Goal: Transaction & Acquisition: Purchase product/service

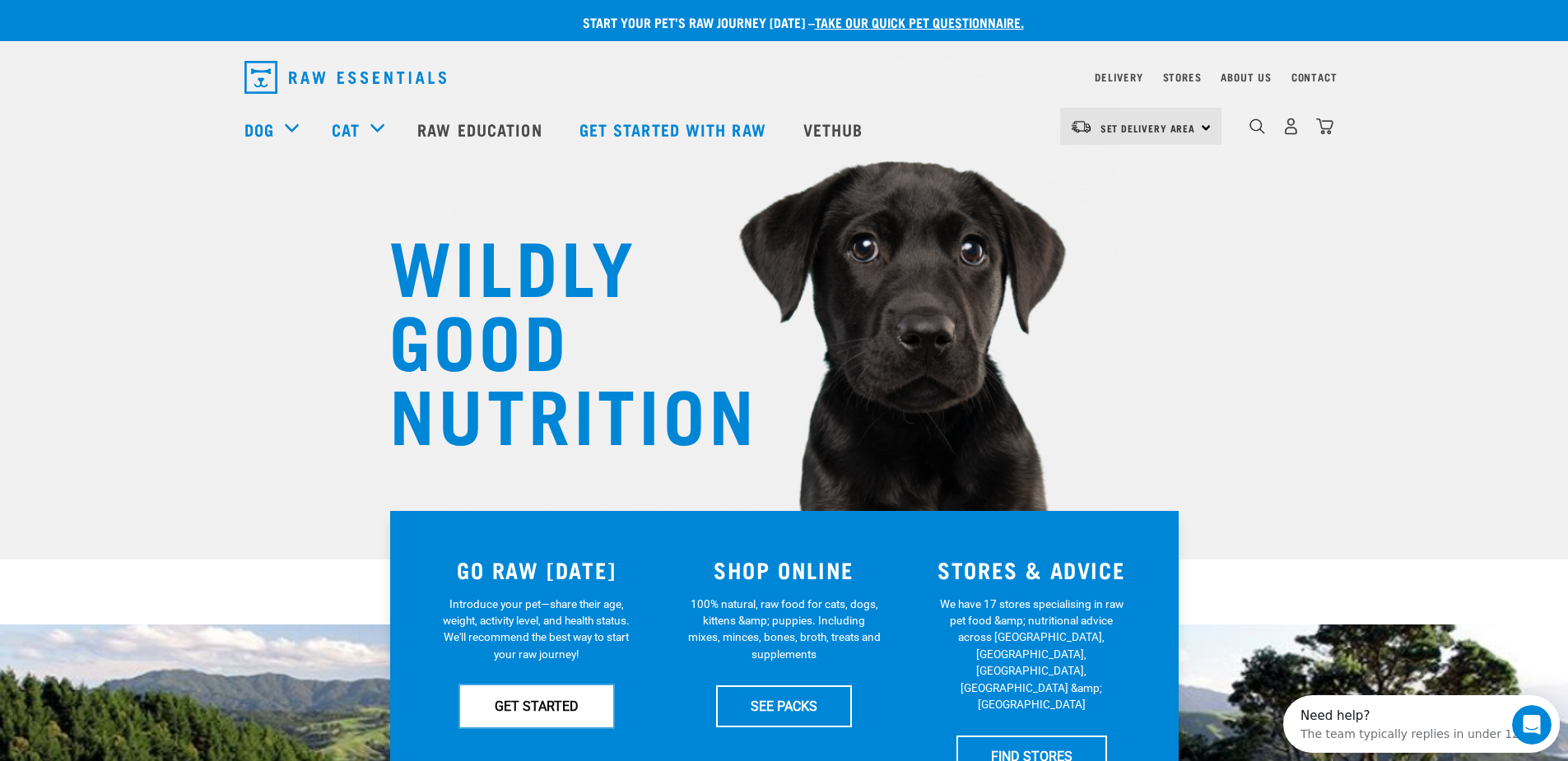
click at [553, 700] on link "GET STARTED" at bounding box center [537, 706] width 153 height 41
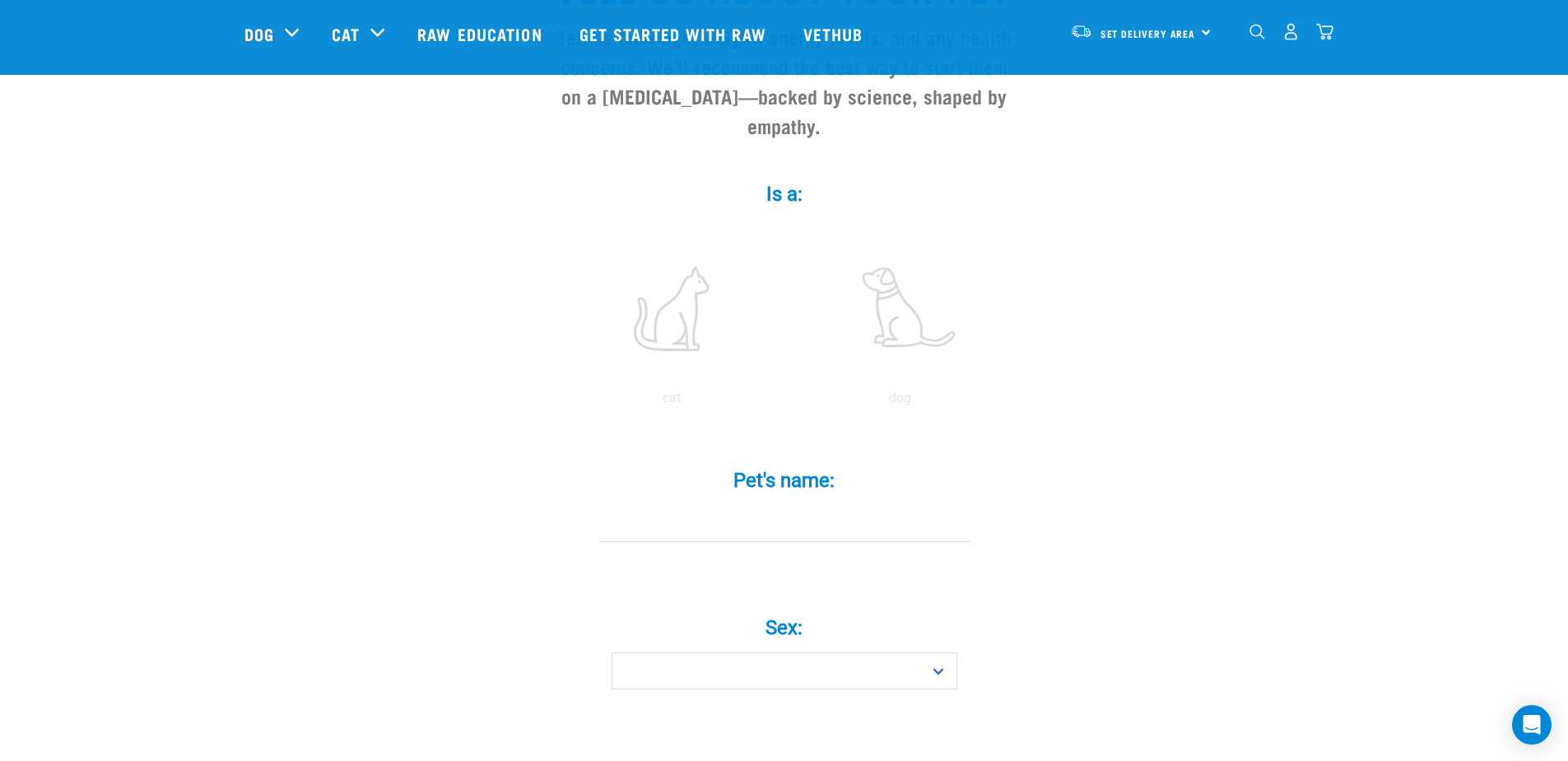
scroll to position [247, 0]
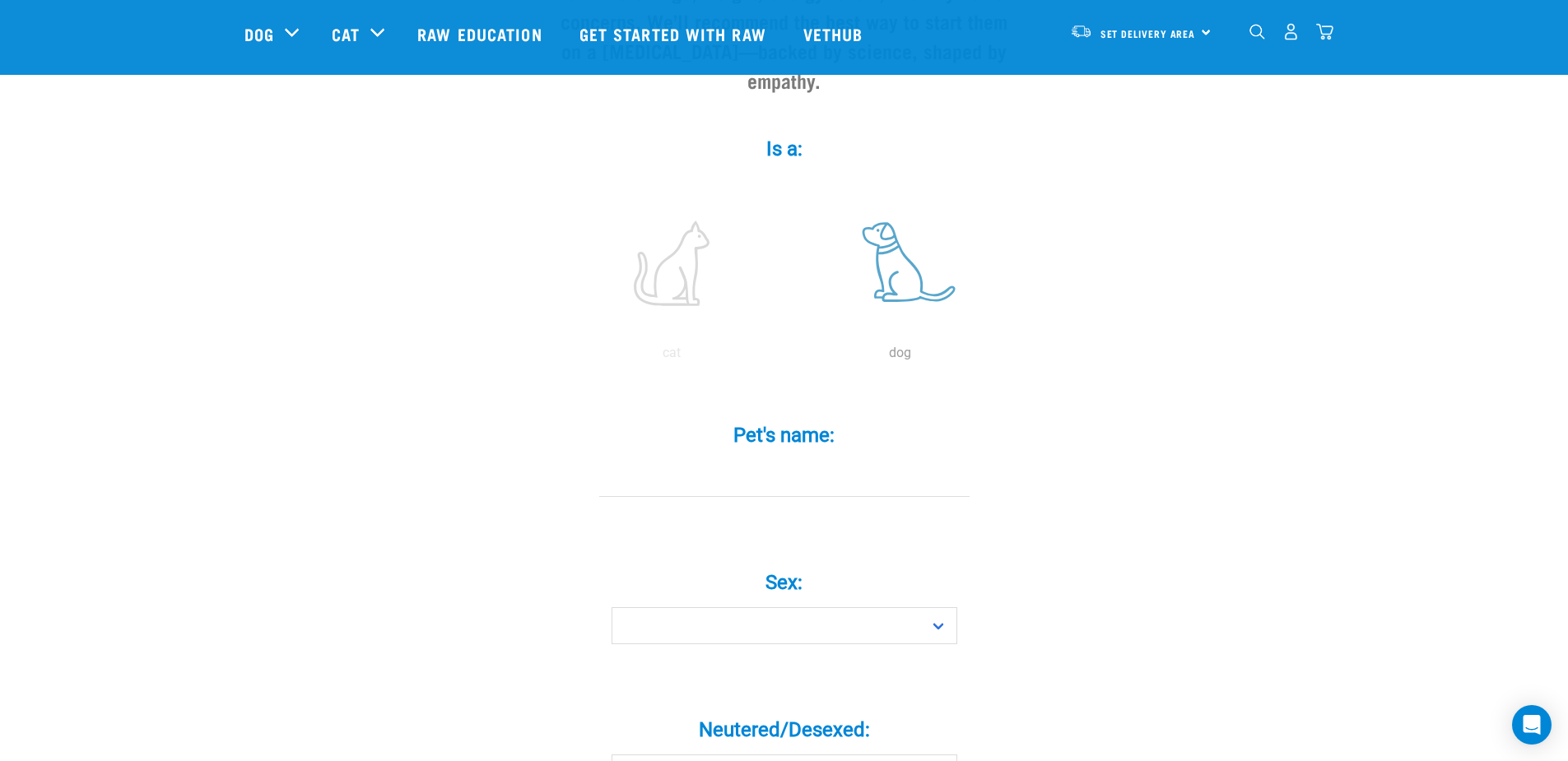
click at [908, 245] on label at bounding box center [901, 263] width 223 height 140
click at [786, 357] on input "radio" at bounding box center [786, 357] width 0 height 0
click at [779, 460] on input "Pet's name: *" at bounding box center [784, 478] width 370 height 37
type input "Bingo"
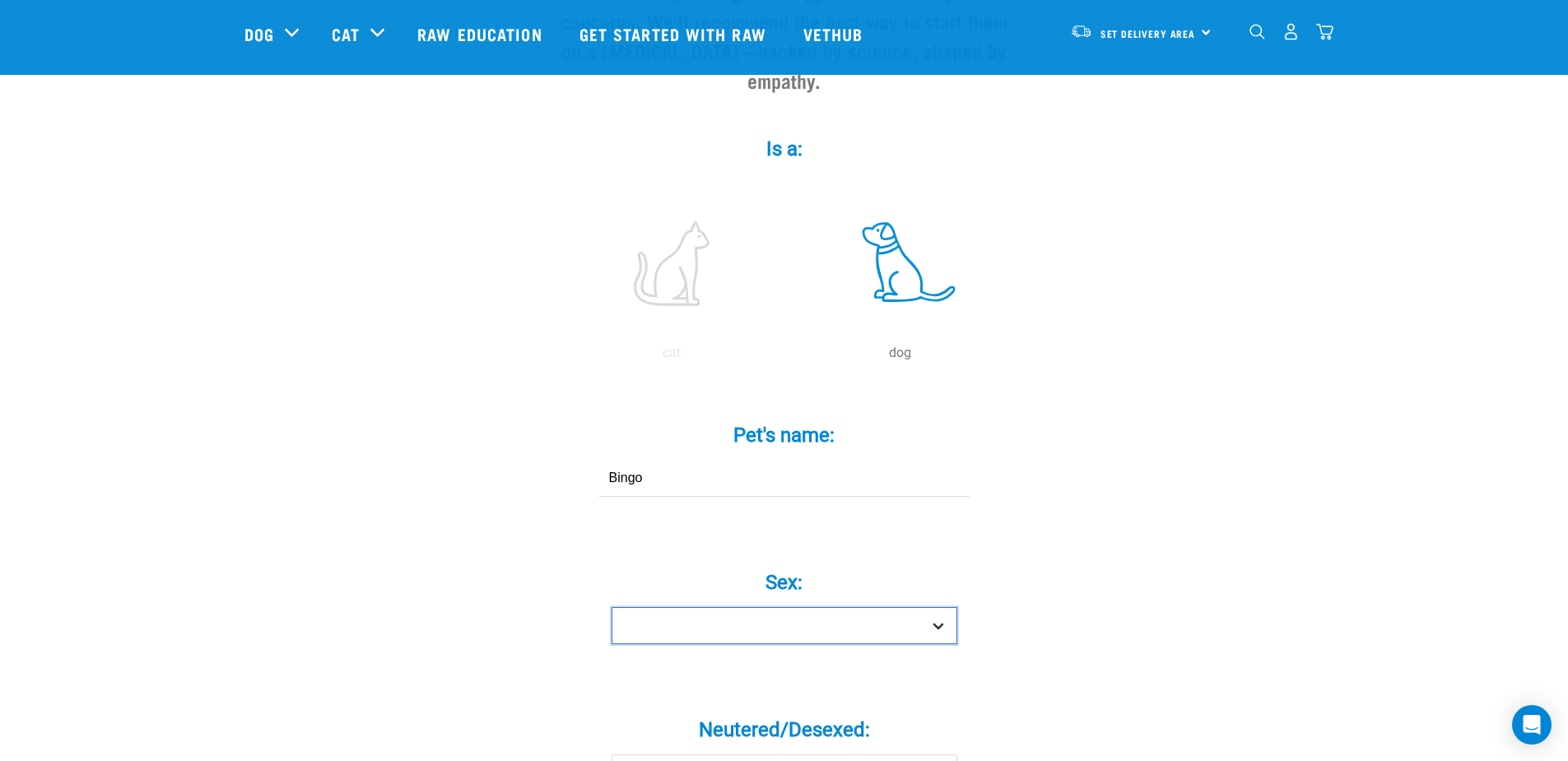
click at [950, 608] on select "Boy Girl" at bounding box center [784, 626] width 345 height 37
select select "boy"
click at [612, 608] on select "Boy Girl" at bounding box center [784, 626] width 345 height 37
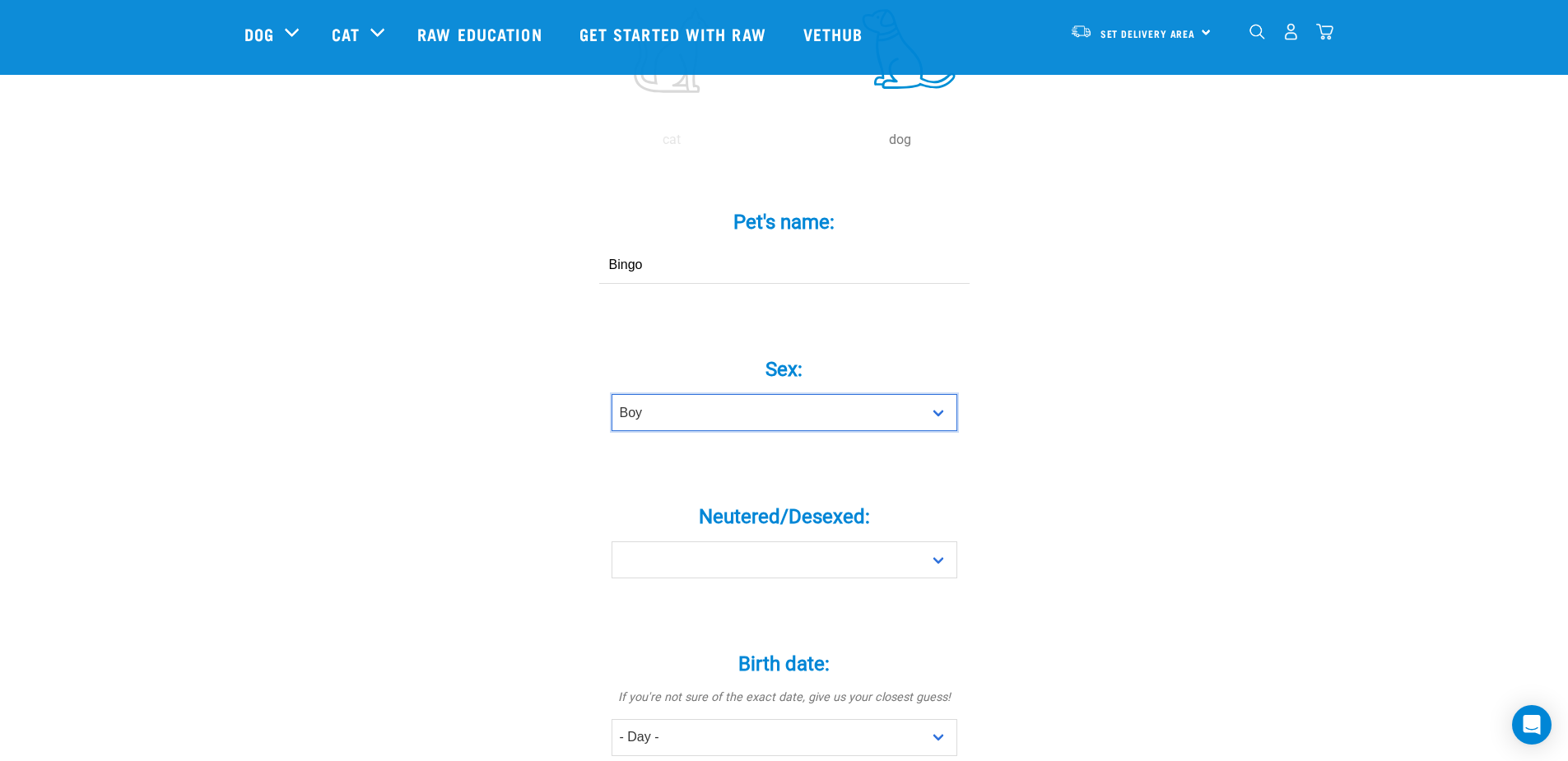
scroll to position [494, 0]
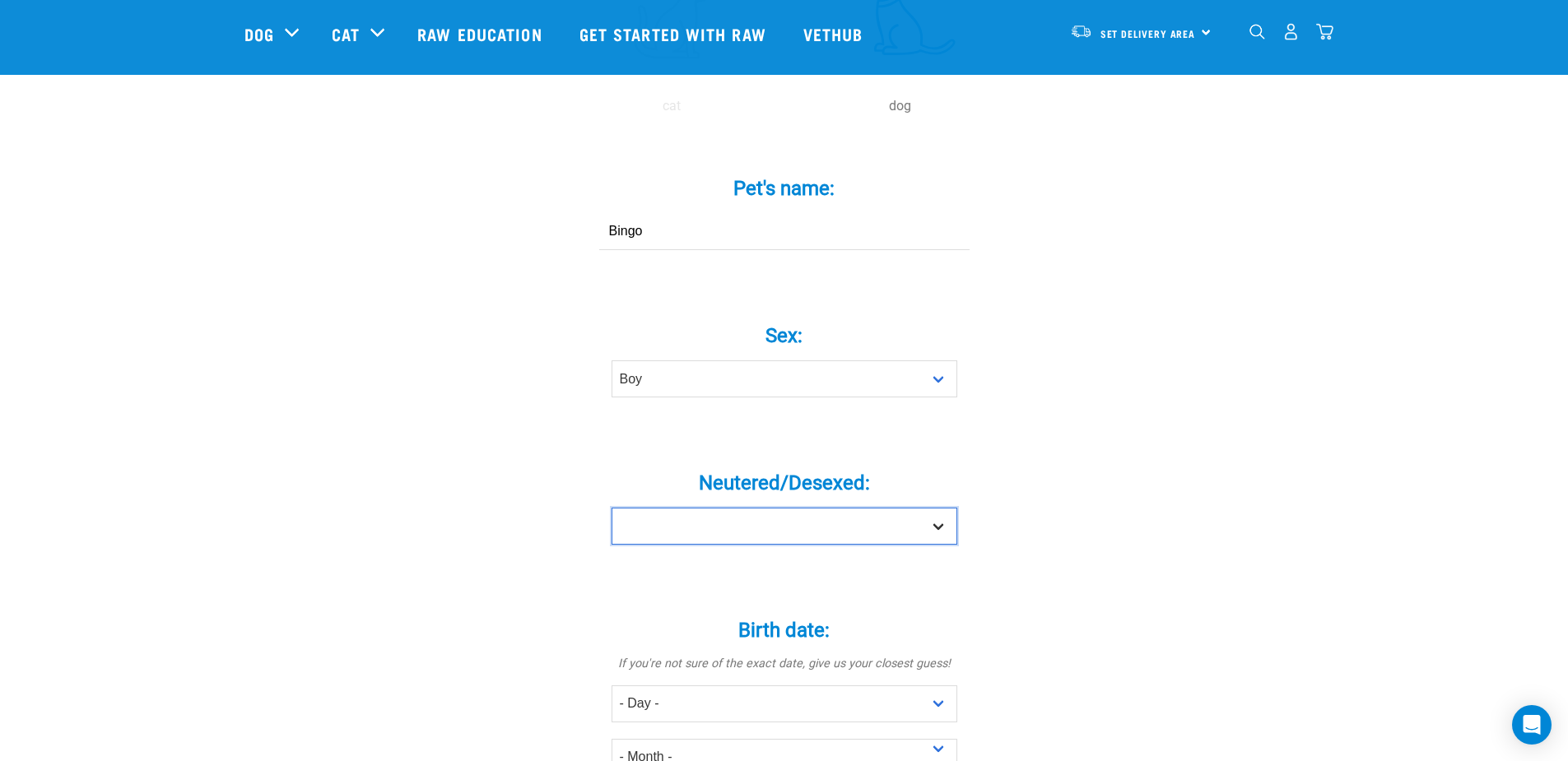
click at [947, 508] on select "Yes No" at bounding box center [784, 526] width 345 height 37
select select "no"
click at [612, 508] on select "Yes No" at bounding box center [784, 526] width 345 height 37
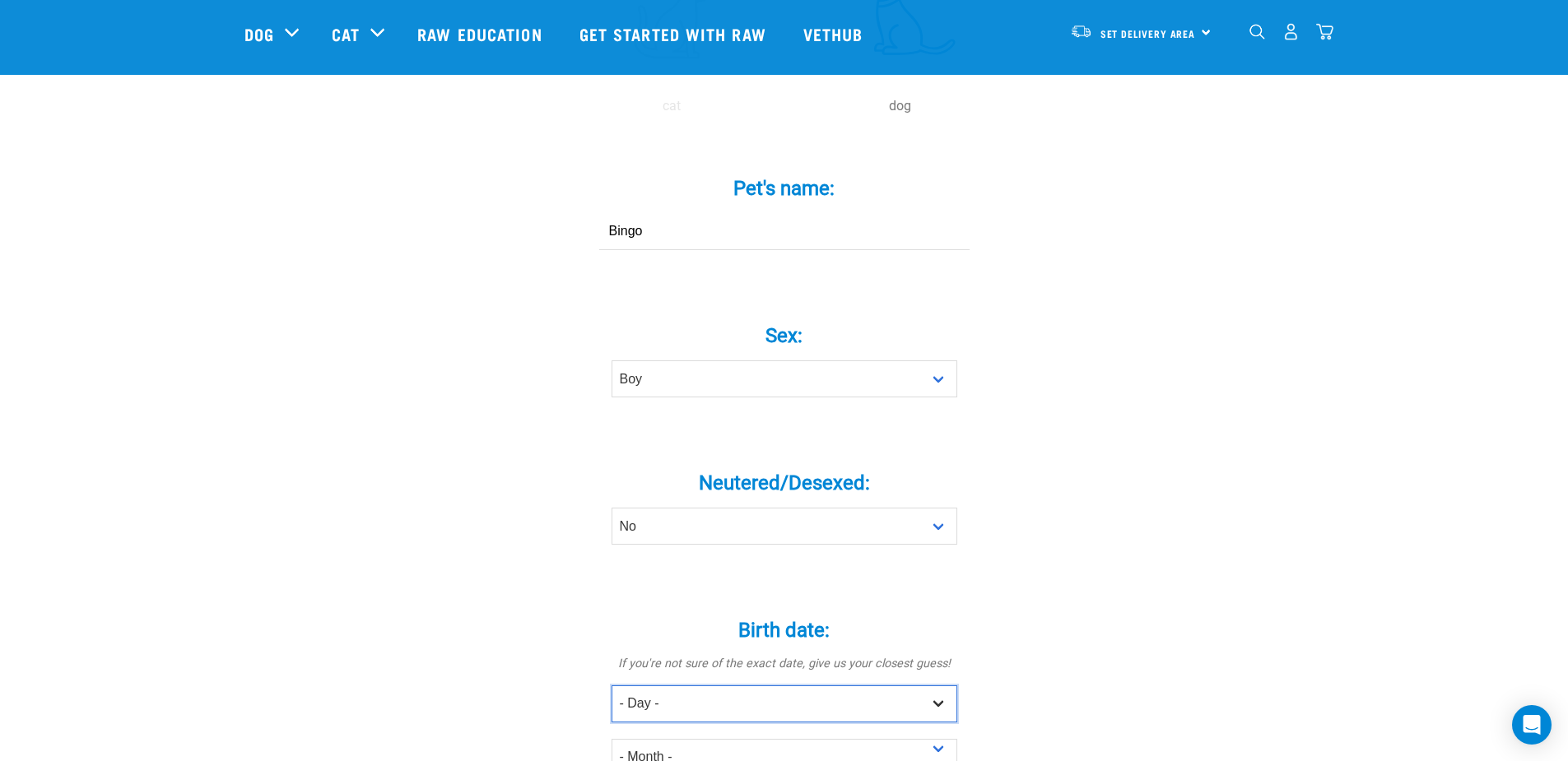
click at [917, 686] on select "- Day - 1 2 3 4 5 6 7 8 9 10 11 12 13 14 15 16 17 18 19 20 21 22 23 24 25 26 27" at bounding box center [784, 704] width 345 height 37
select select "11"
click at [612, 686] on select "- Day - 1 2 3 4 5 6 7 8 9 10 11 12 13 14 15 16 17 18 19 20 21 22 23 24 25 26 27" at bounding box center [784, 704] width 345 height 37
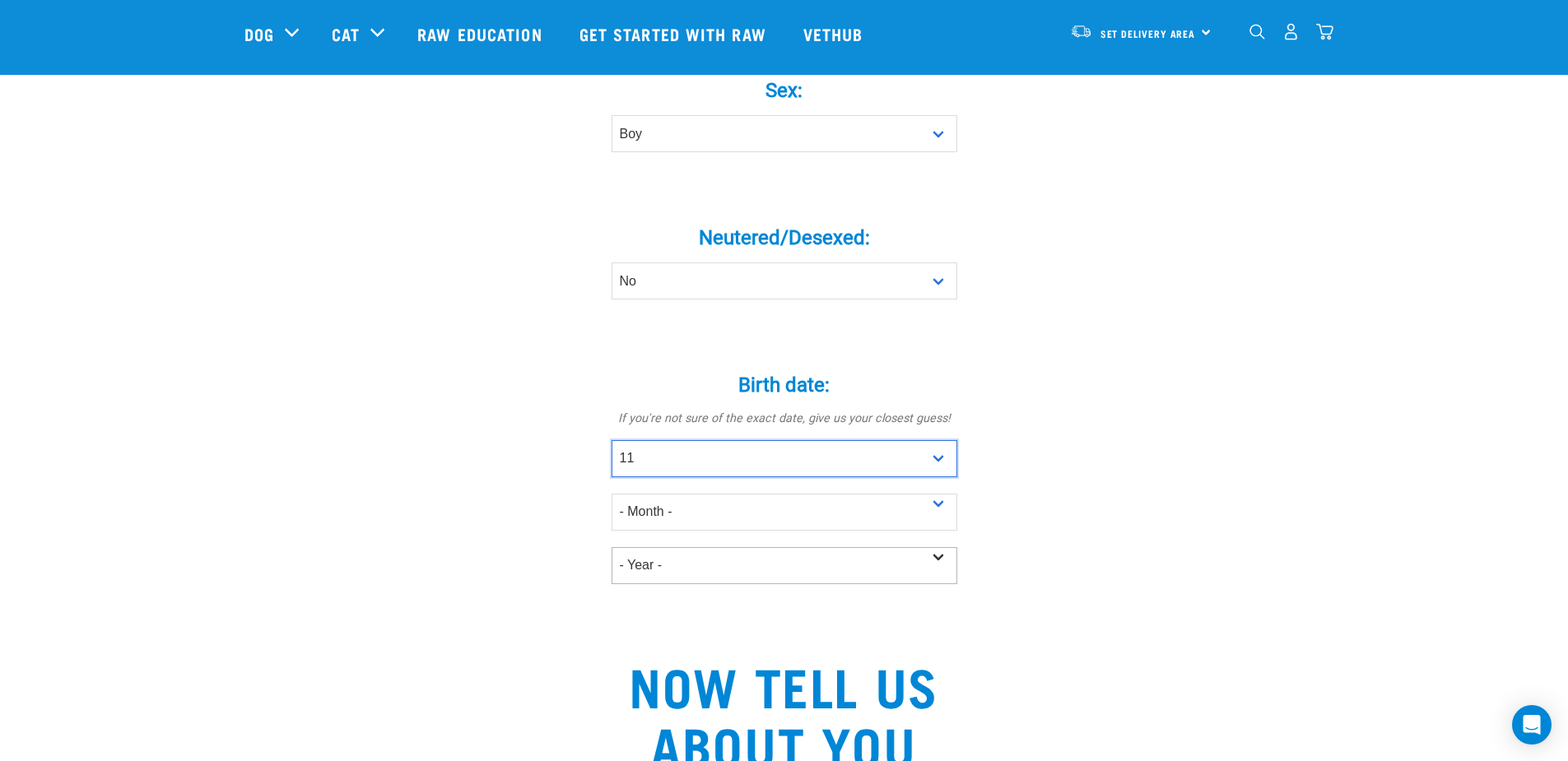
scroll to position [741, 0]
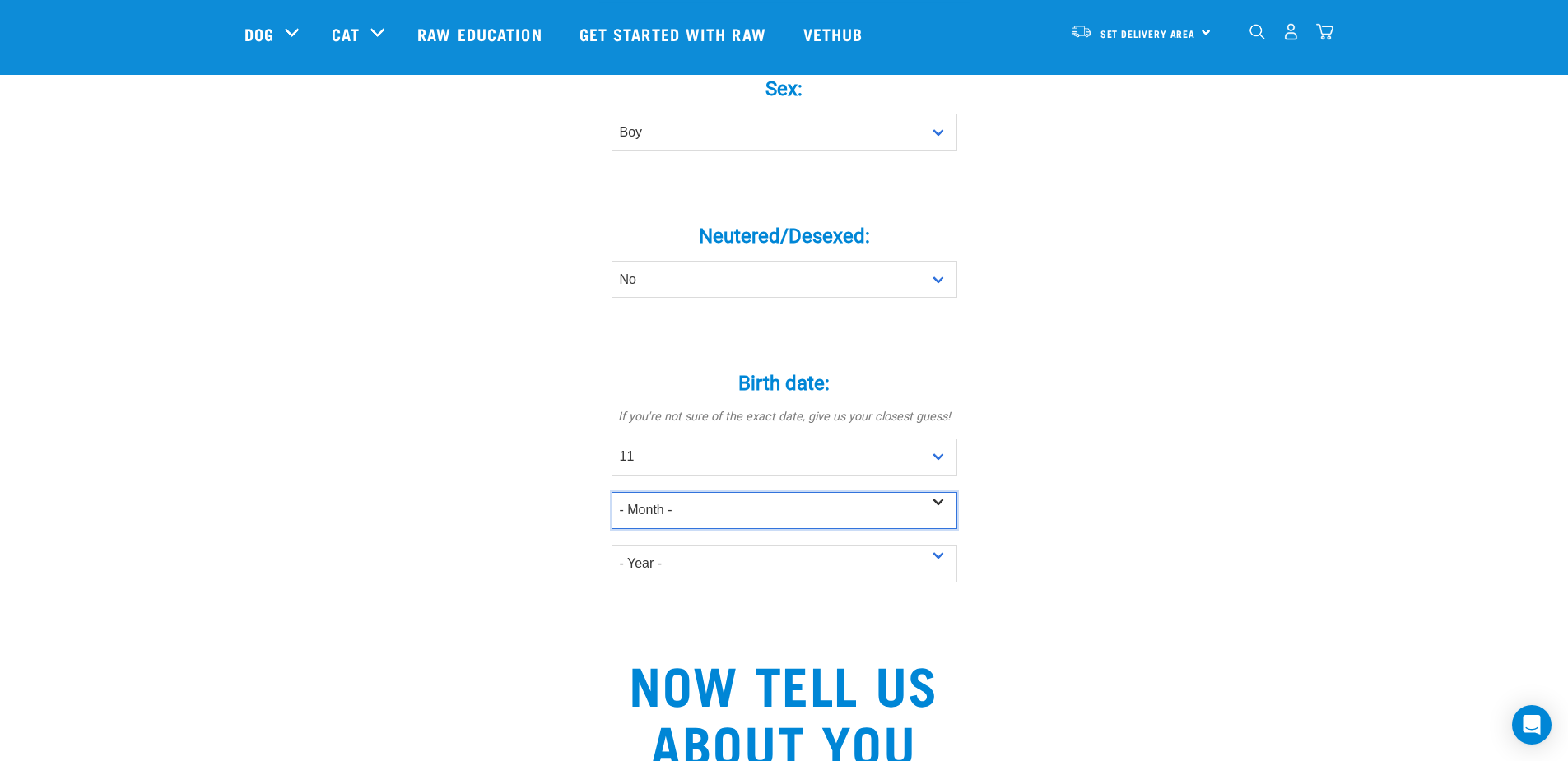
click at [921, 492] on select "- Month - January February March April May June July August September October N…" at bounding box center [784, 510] width 345 height 37
select select "March"
click at [612, 492] on select "- Month - January February March April May June July August September October N…" at bounding box center [784, 510] width 345 height 37
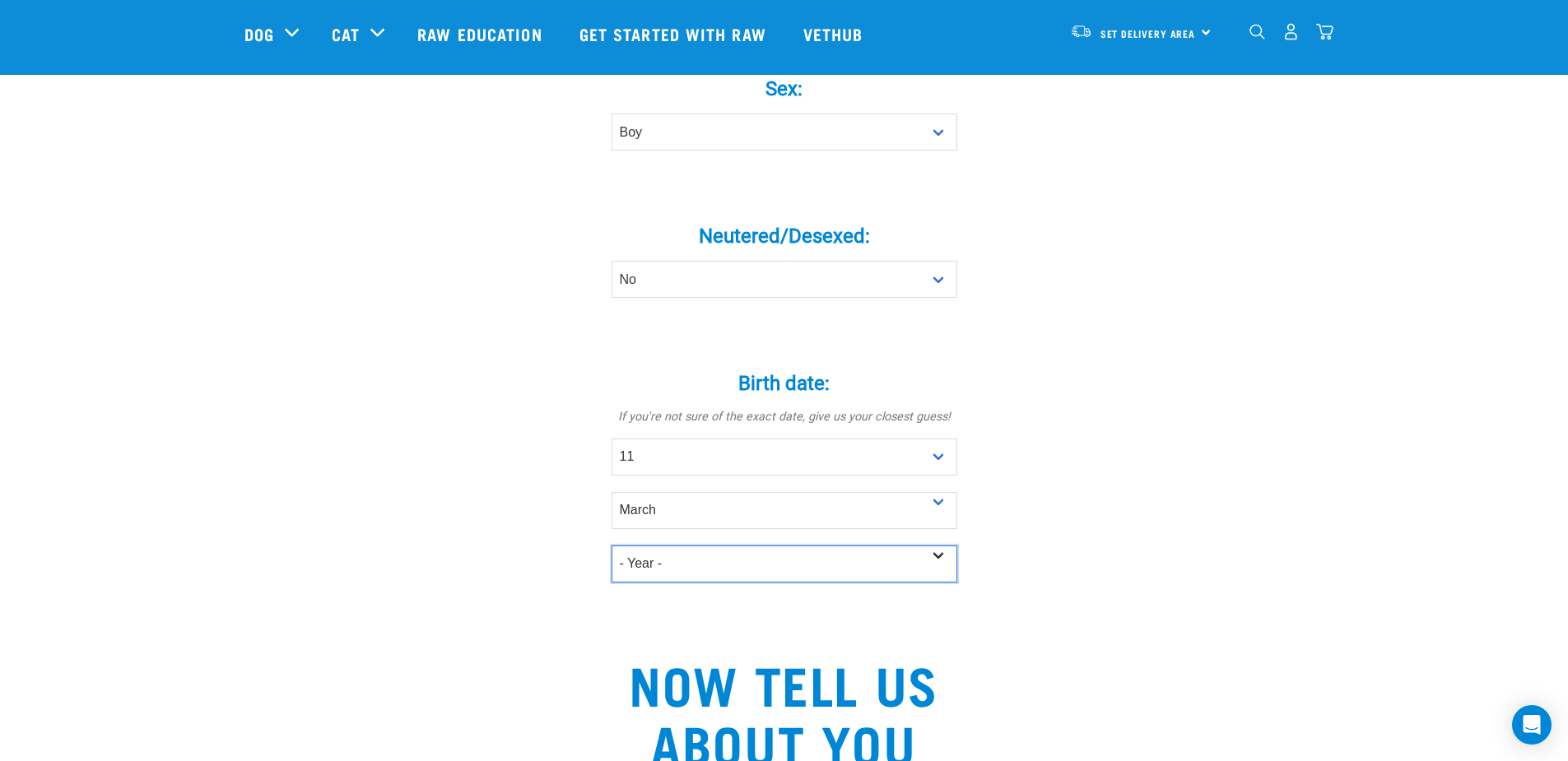
click at [691, 546] on select "- Year - 2025 2024 2023 2022 2021 2020 2019 2018 2017 2016 2015 2014 2013 2012" at bounding box center [784, 564] width 345 height 37
select select "2025"
click at [612, 546] on select "- Year - 2025 2024 2023 2022 2021 2020 2019 2018 2017 2016 2015 2014 2013 2012" at bounding box center [784, 564] width 345 height 37
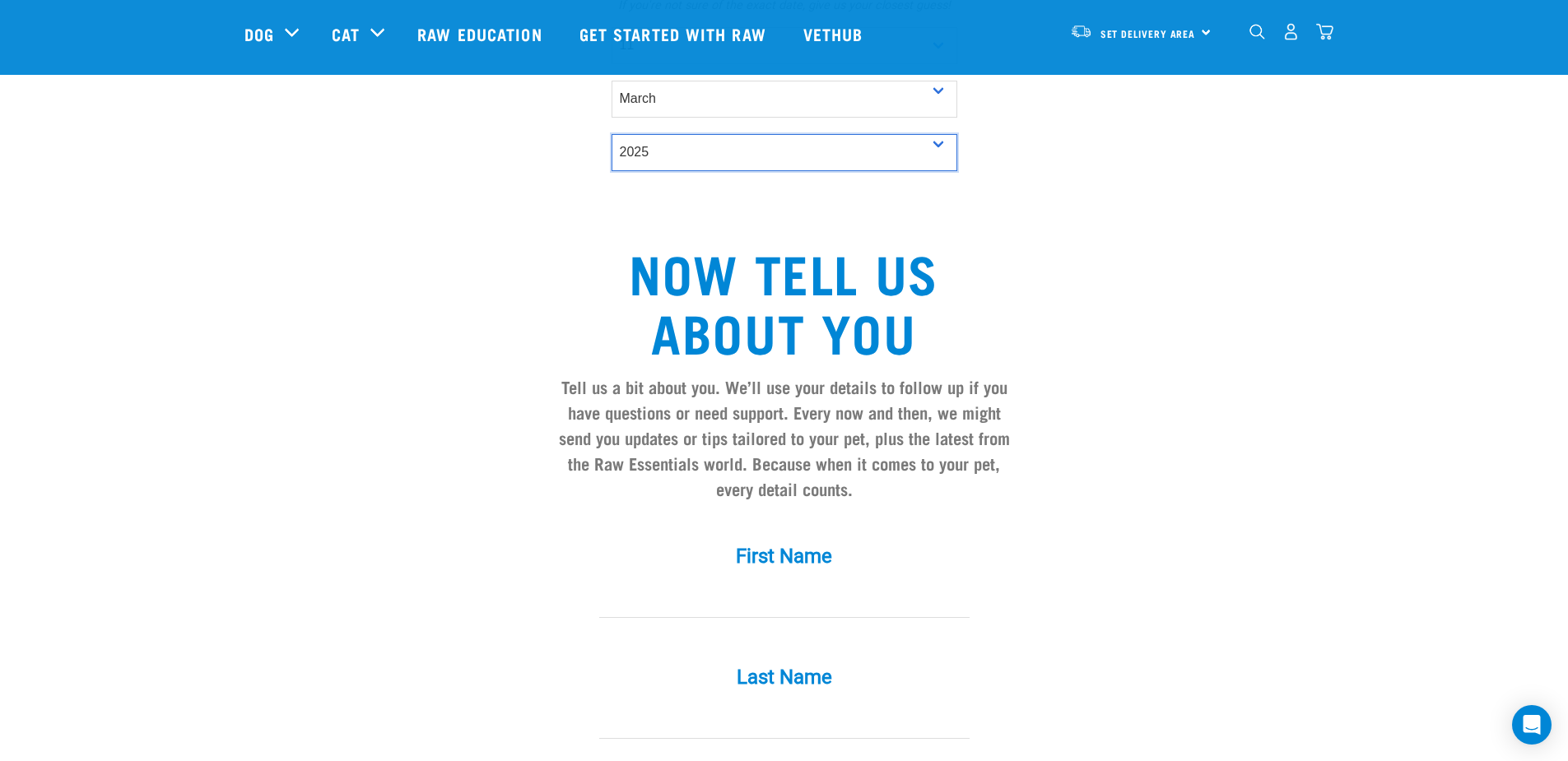
scroll to position [1235, 0]
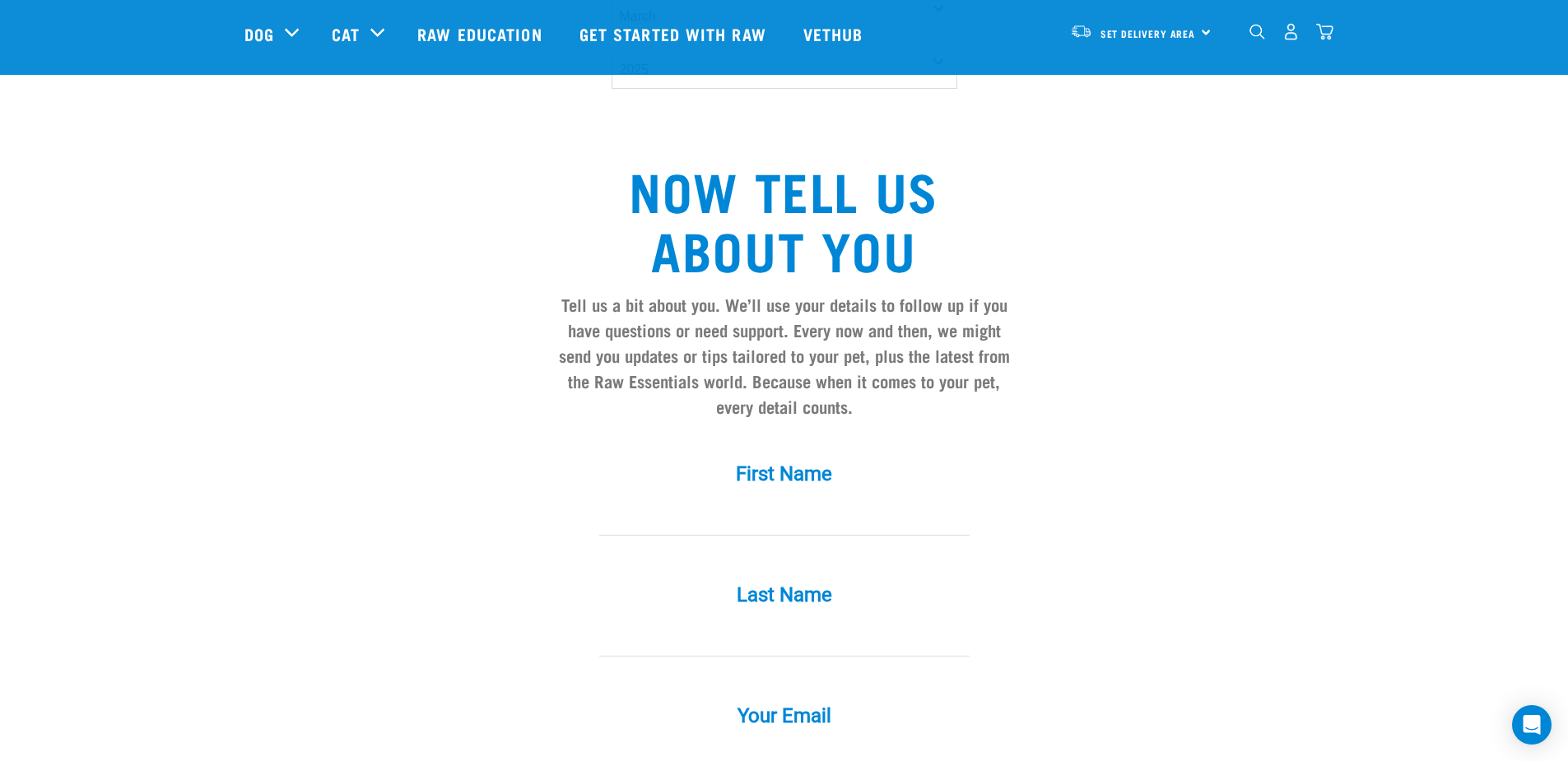
click at [852, 498] on input "First Name *" at bounding box center [784, 517] width 370 height 37
type input "Cathy"
type input "Zhao"
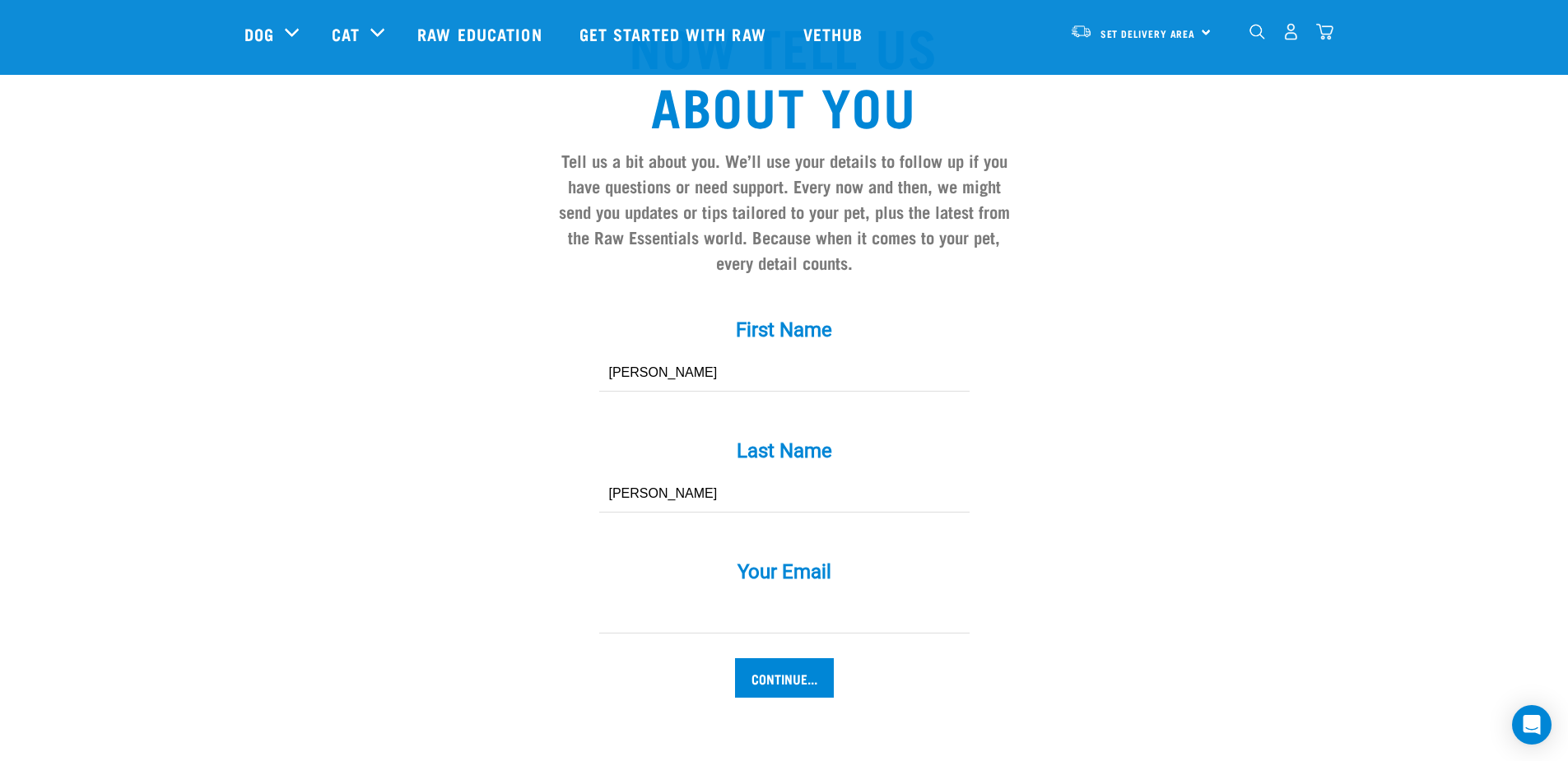
scroll to position [1646, 0]
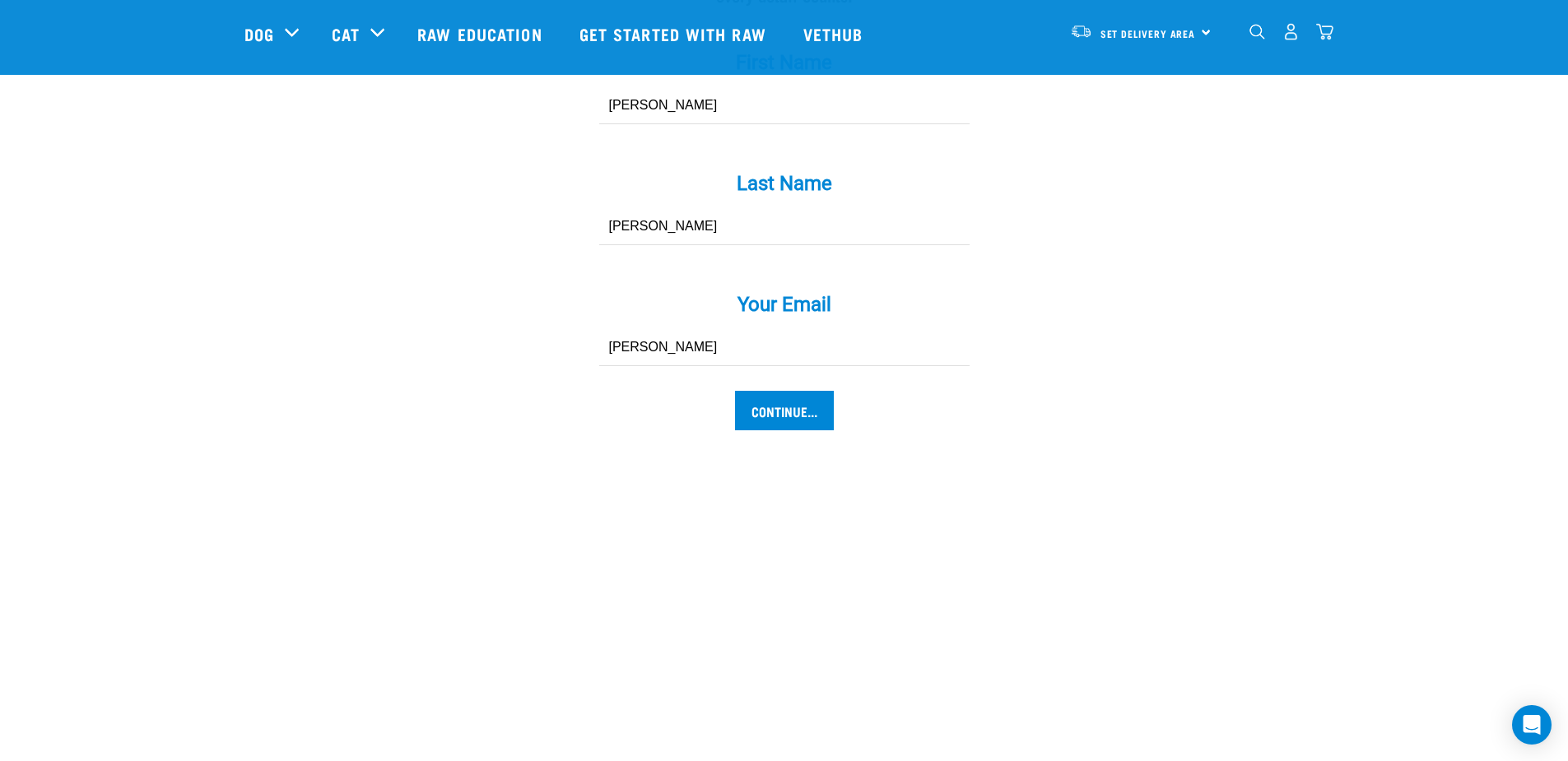
type input "zhaoyan50@hotmail.com"
click at [808, 391] on input "Continue..." at bounding box center [785, 411] width 99 height 40
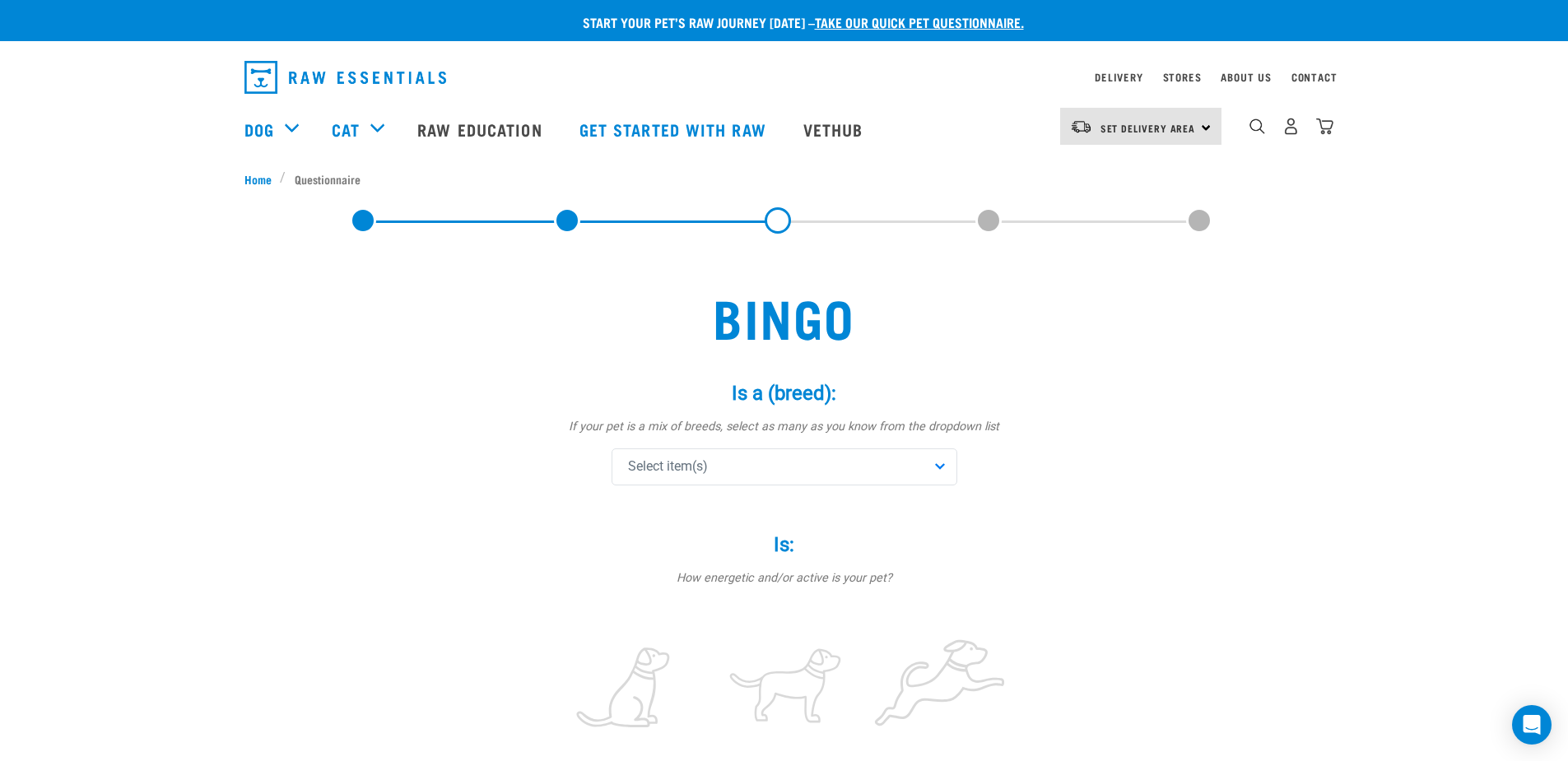
click at [842, 476] on div "Select item(s)" at bounding box center [784, 467] width 345 height 37
click at [813, 505] on input "text" at bounding box center [784, 512] width 338 height 37
type input "t"
type input "cav"
click at [640, 584] on div "Cavoodle" at bounding box center [784, 582] width 338 height 34
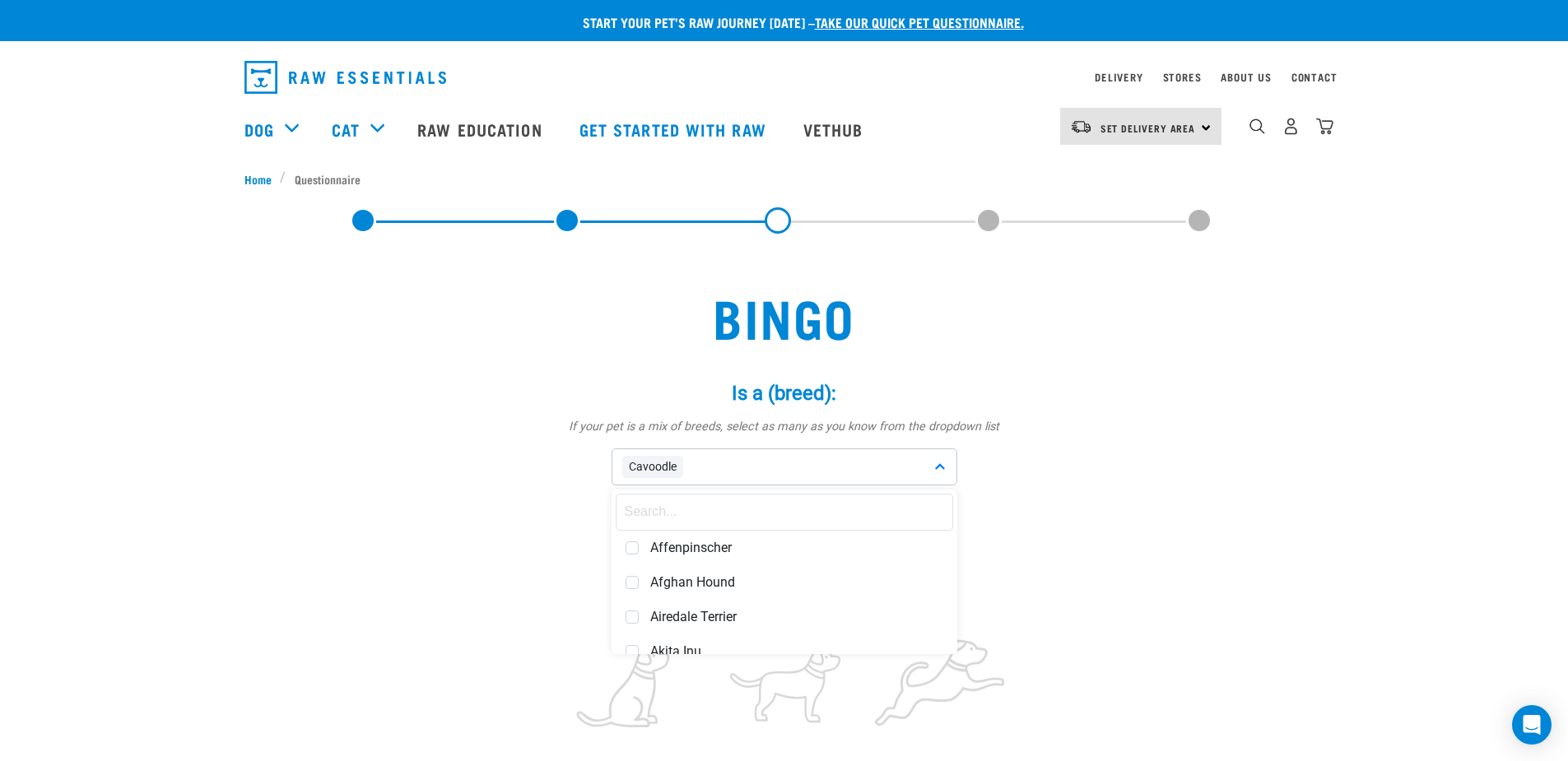
click at [710, 462] on div "Cavoodle" at bounding box center [784, 467] width 345 height 37
click at [699, 470] on div "Cavoodle" at bounding box center [784, 467] width 345 height 37
click at [685, 500] on input "text" at bounding box center [784, 512] width 338 height 37
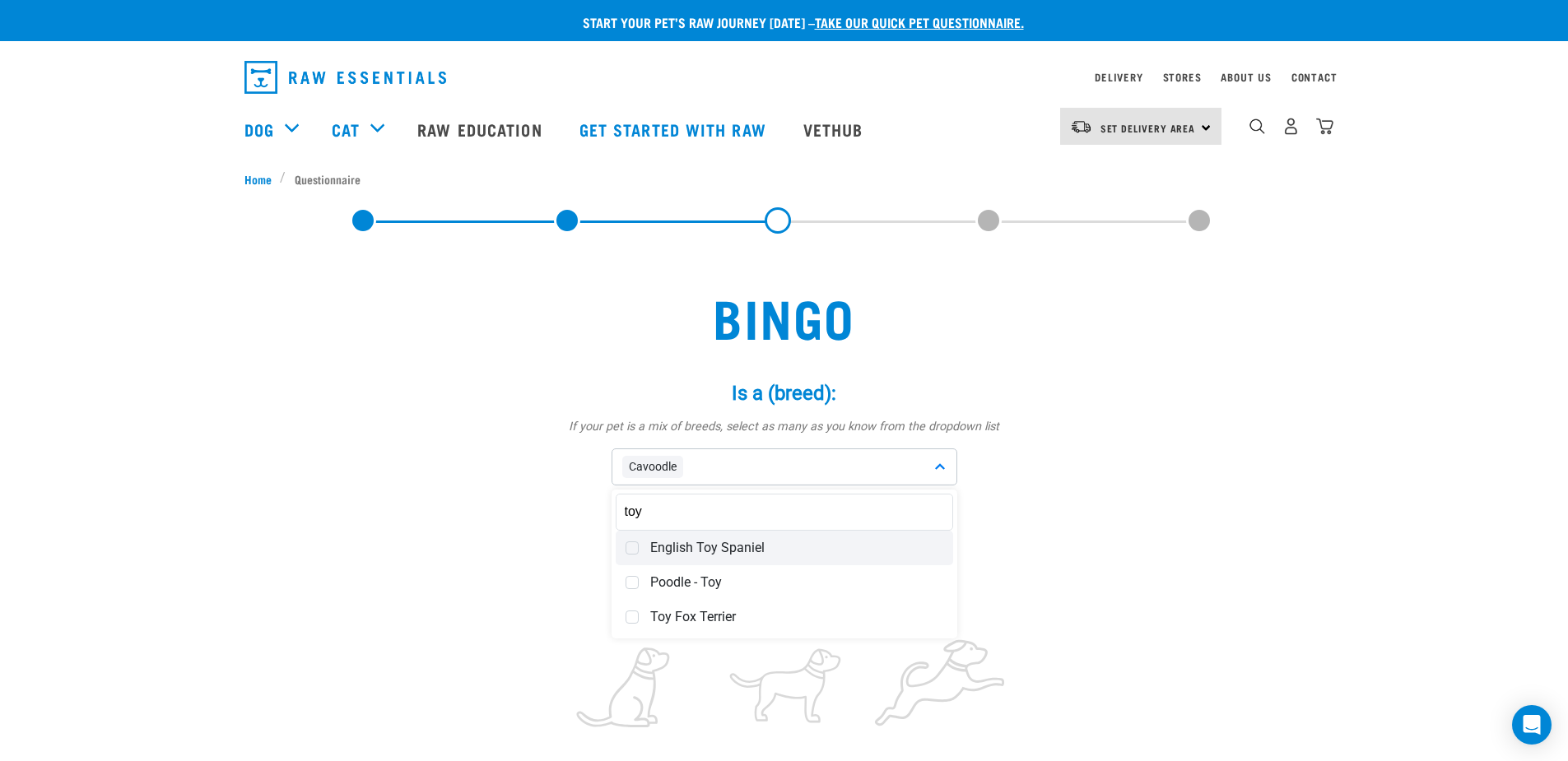
scroll to position [83, 0]
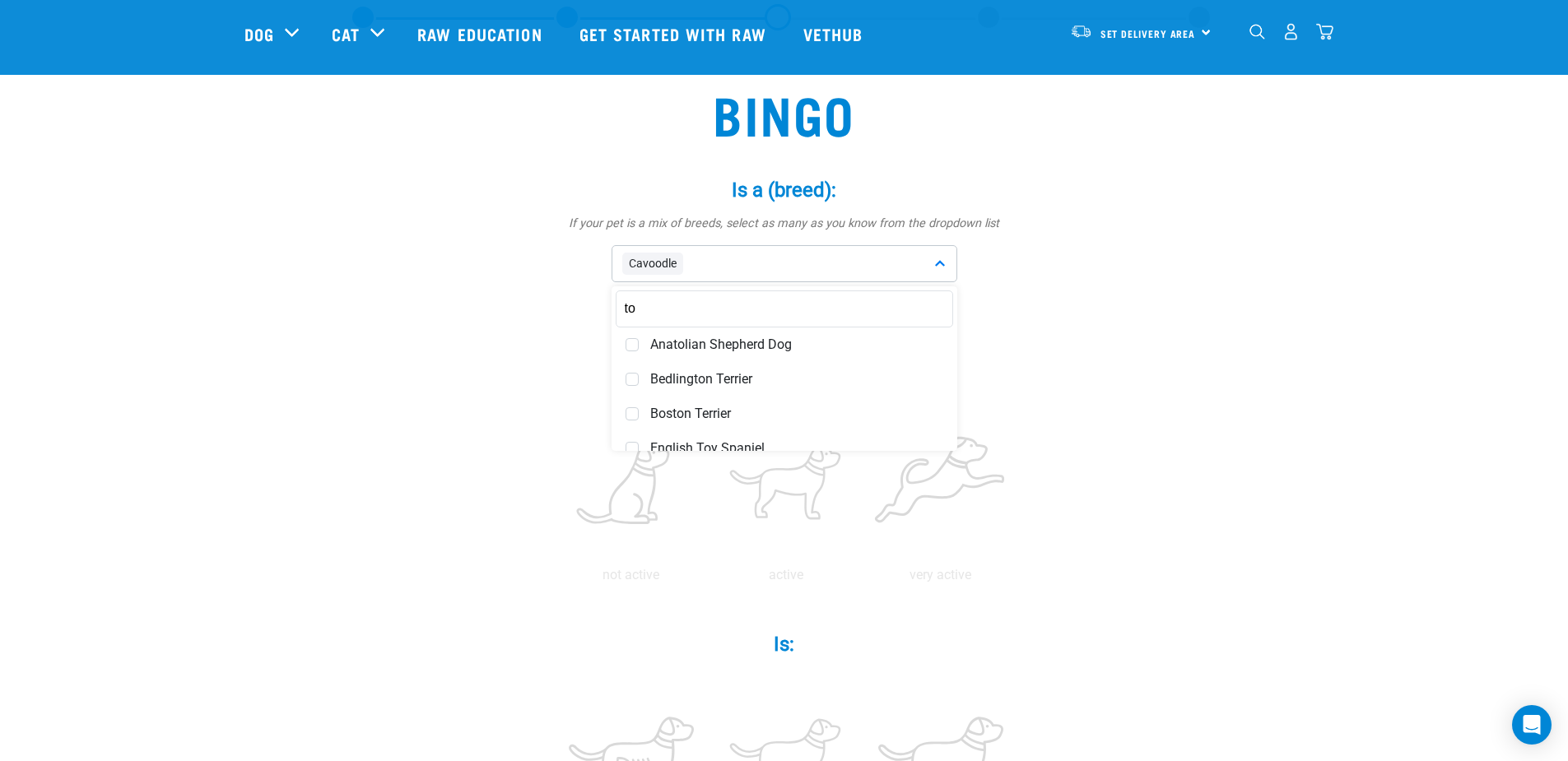
type input "t"
click at [715, 268] on div "Cavoodle" at bounding box center [784, 263] width 345 height 37
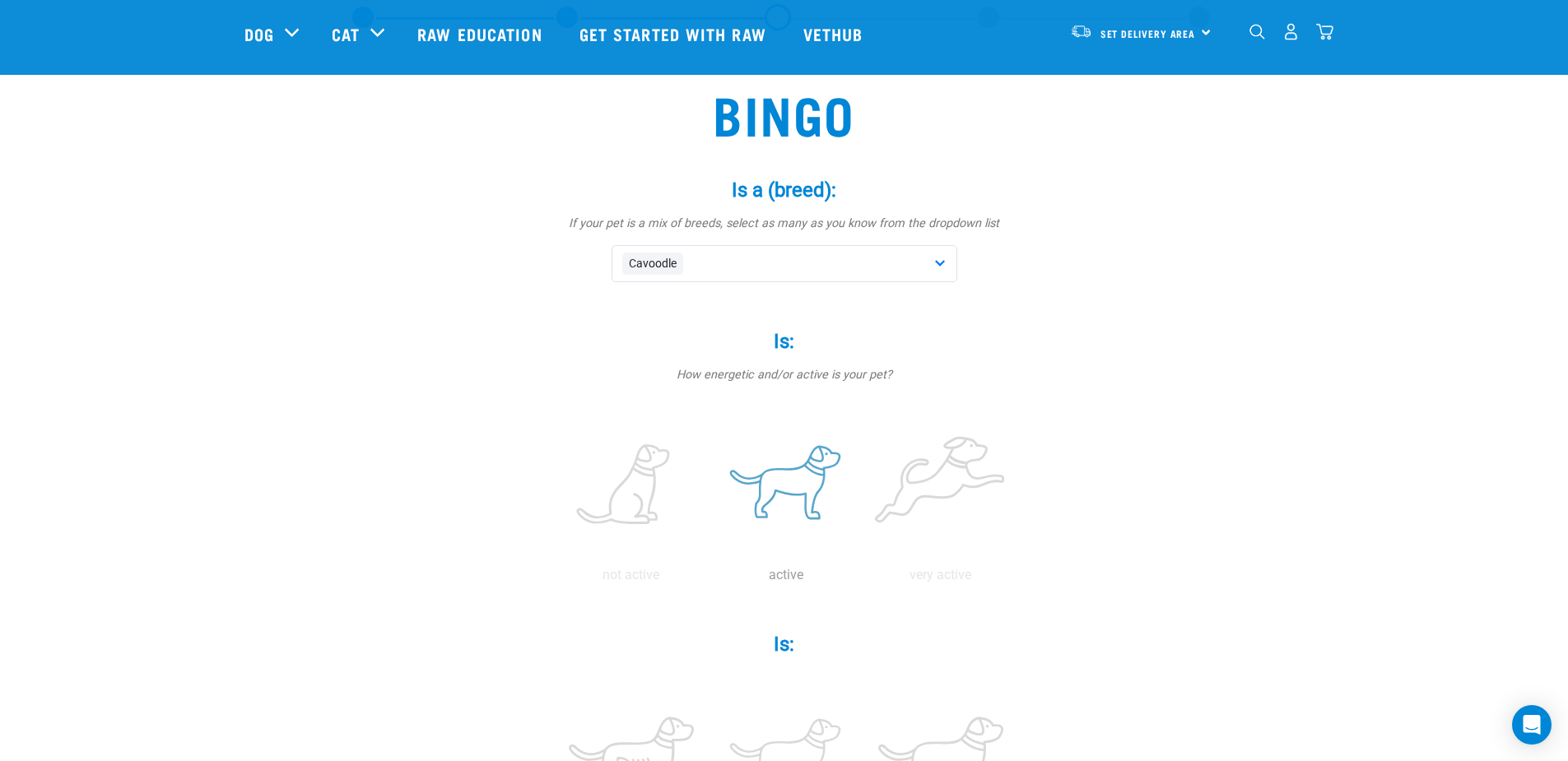
click at [799, 497] on label at bounding box center [786, 485] width 148 height 140
click at [709, 579] on input "radio" at bounding box center [709, 579] width 0 height 0
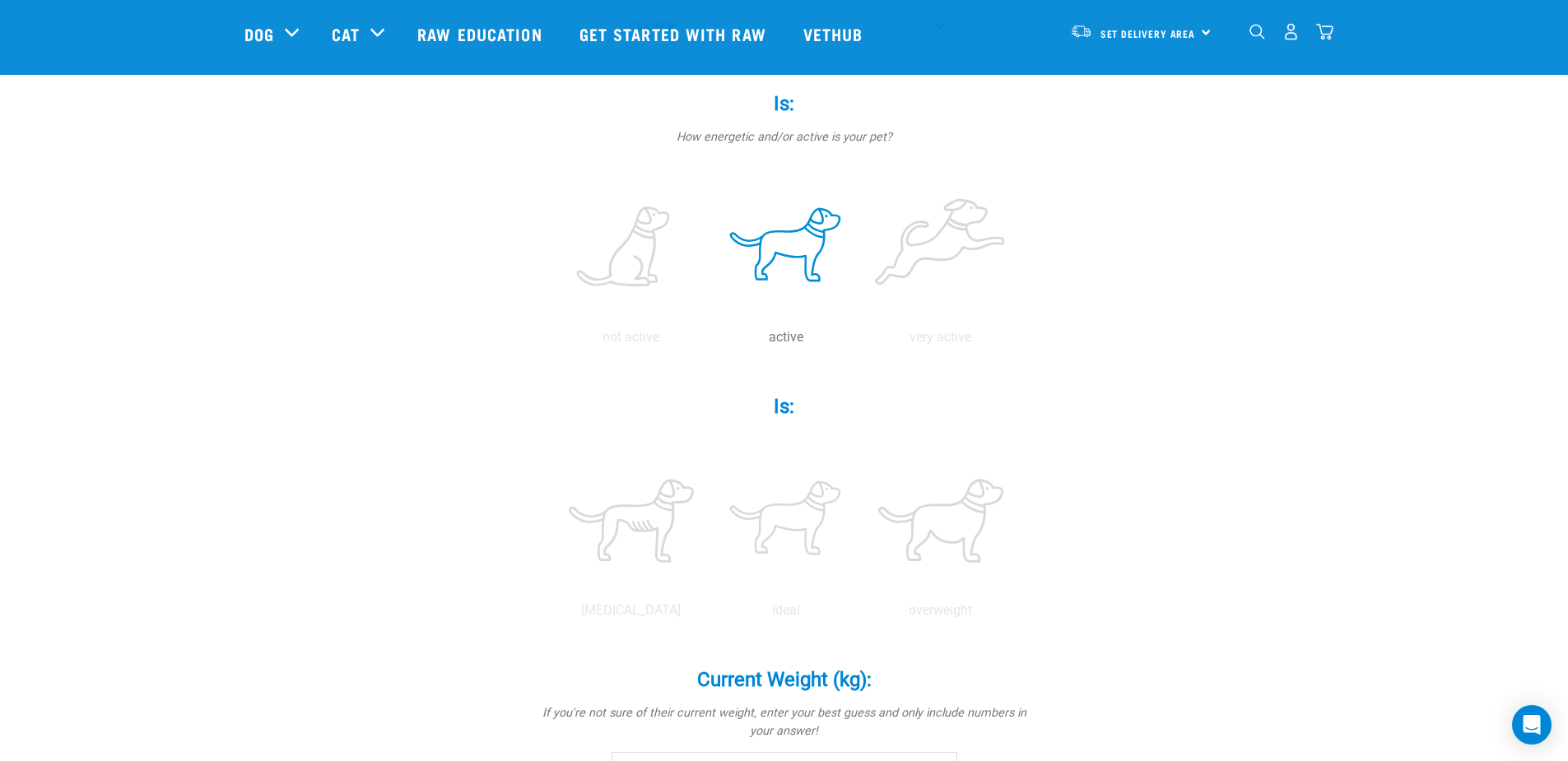
scroll to position [329, 0]
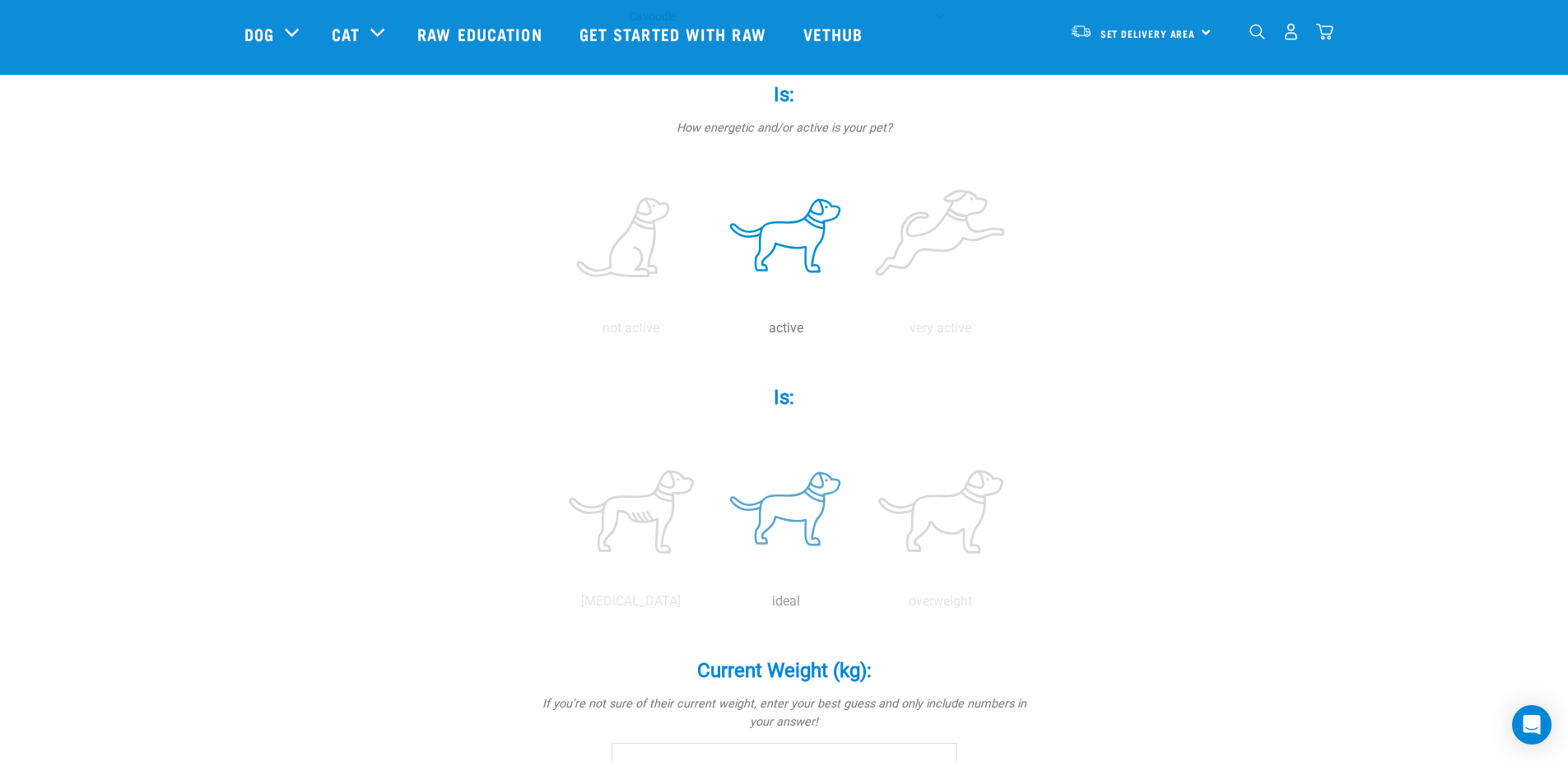
click at [805, 526] on label at bounding box center [786, 512] width 148 height 140
click at [709, 606] on input "radio" at bounding box center [709, 606] width 0 height 0
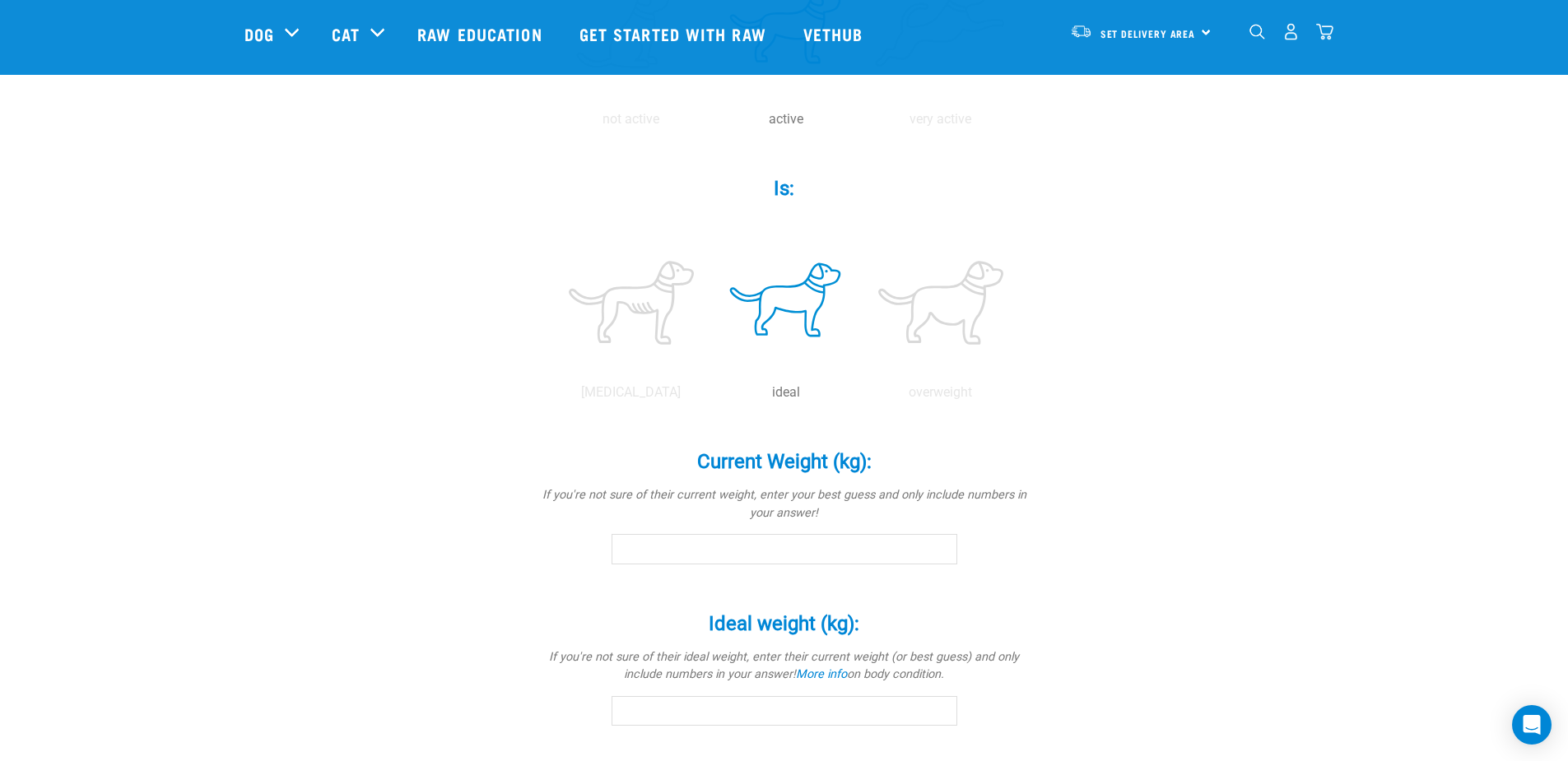
scroll to position [576, 0]
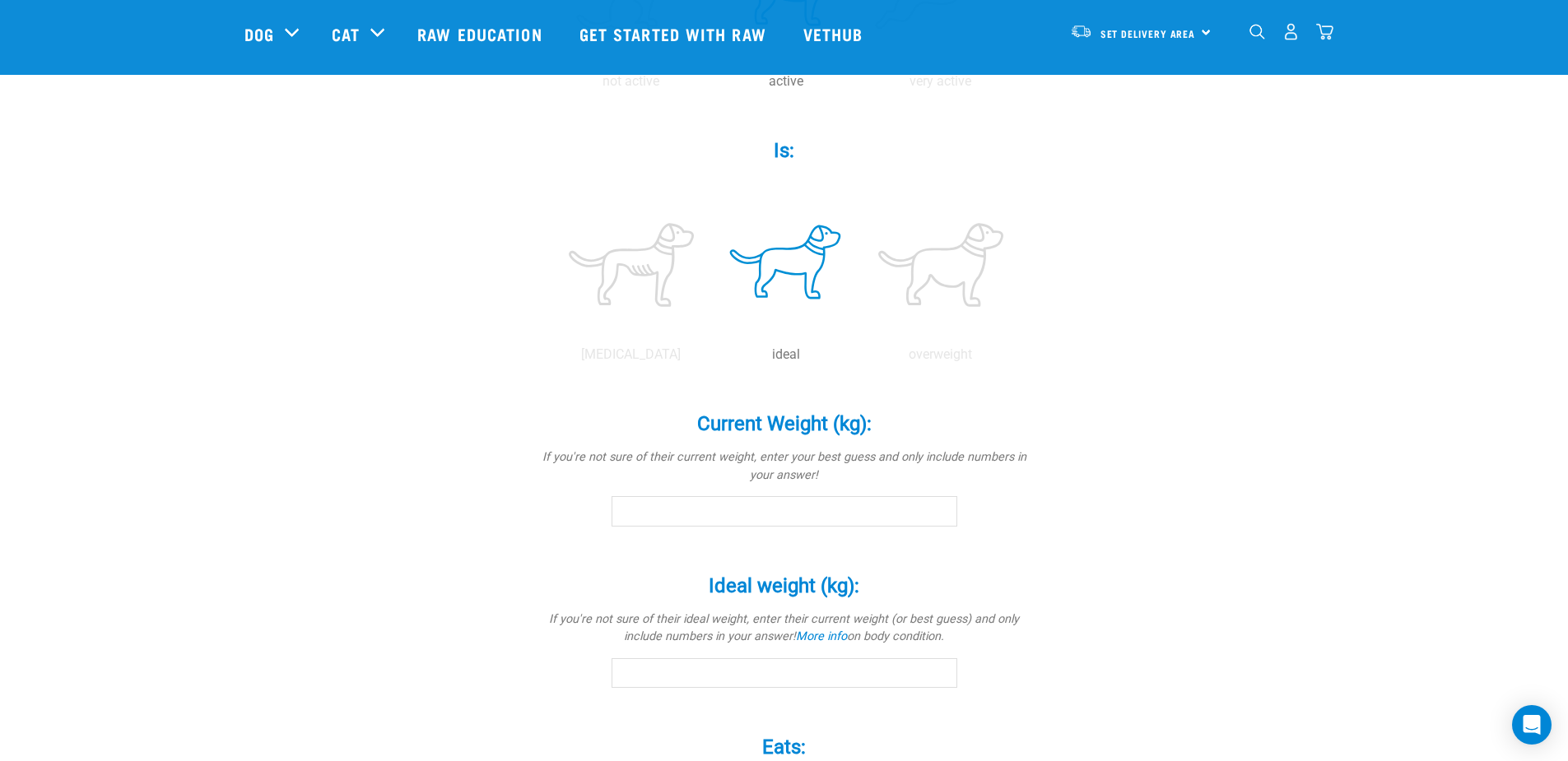
click at [871, 528] on div "Current Weight (kg): * If you're not sure of their current weight, enter your b…" at bounding box center [784, 470] width 494 height 162
click at [870, 519] on input "Current Weight (kg): *" at bounding box center [784, 511] width 345 height 29
type input "3.4"
click at [824, 637] on link "More info" at bounding box center [822, 636] width 51 height 14
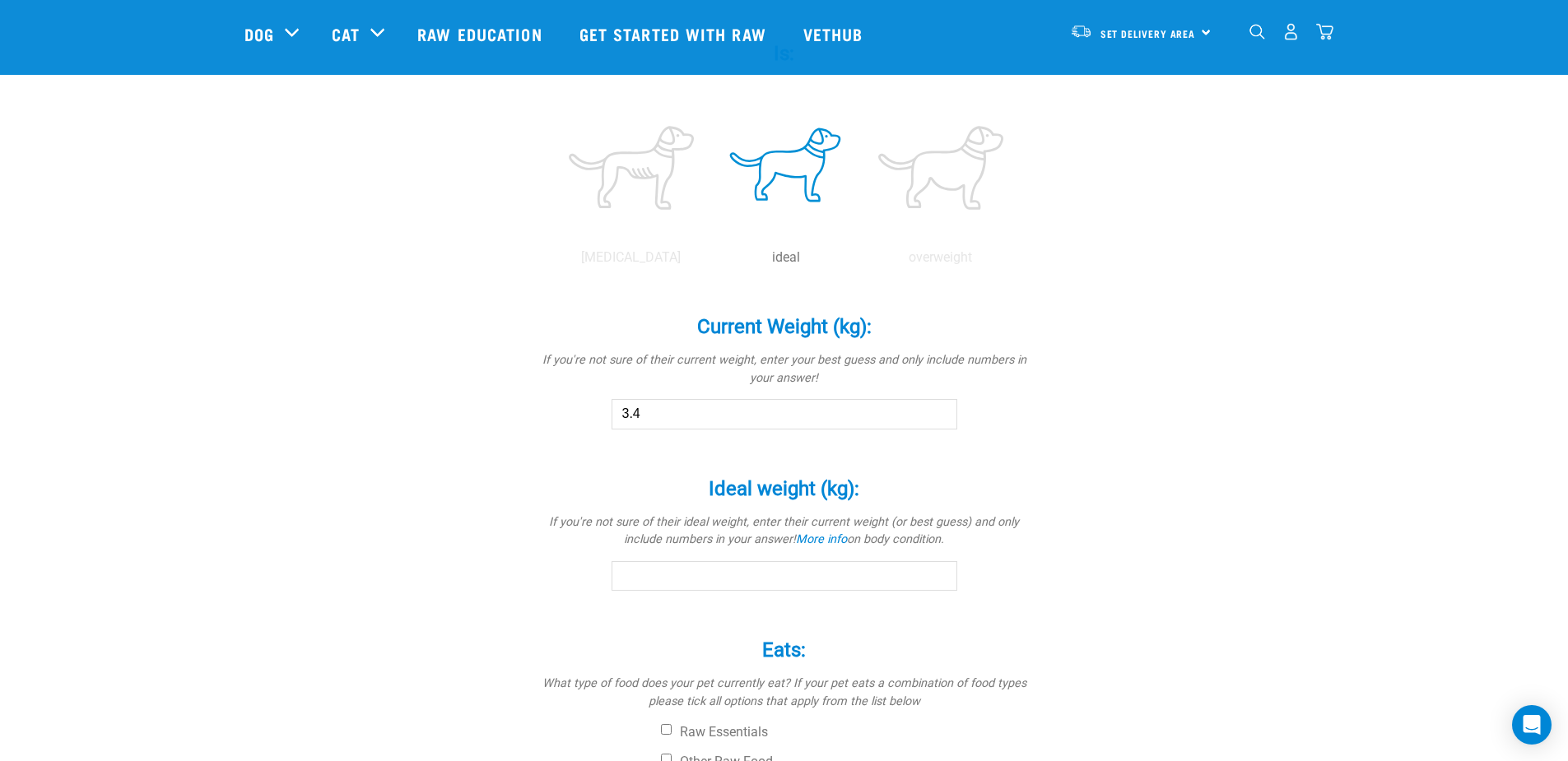
scroll to position [906, 0]
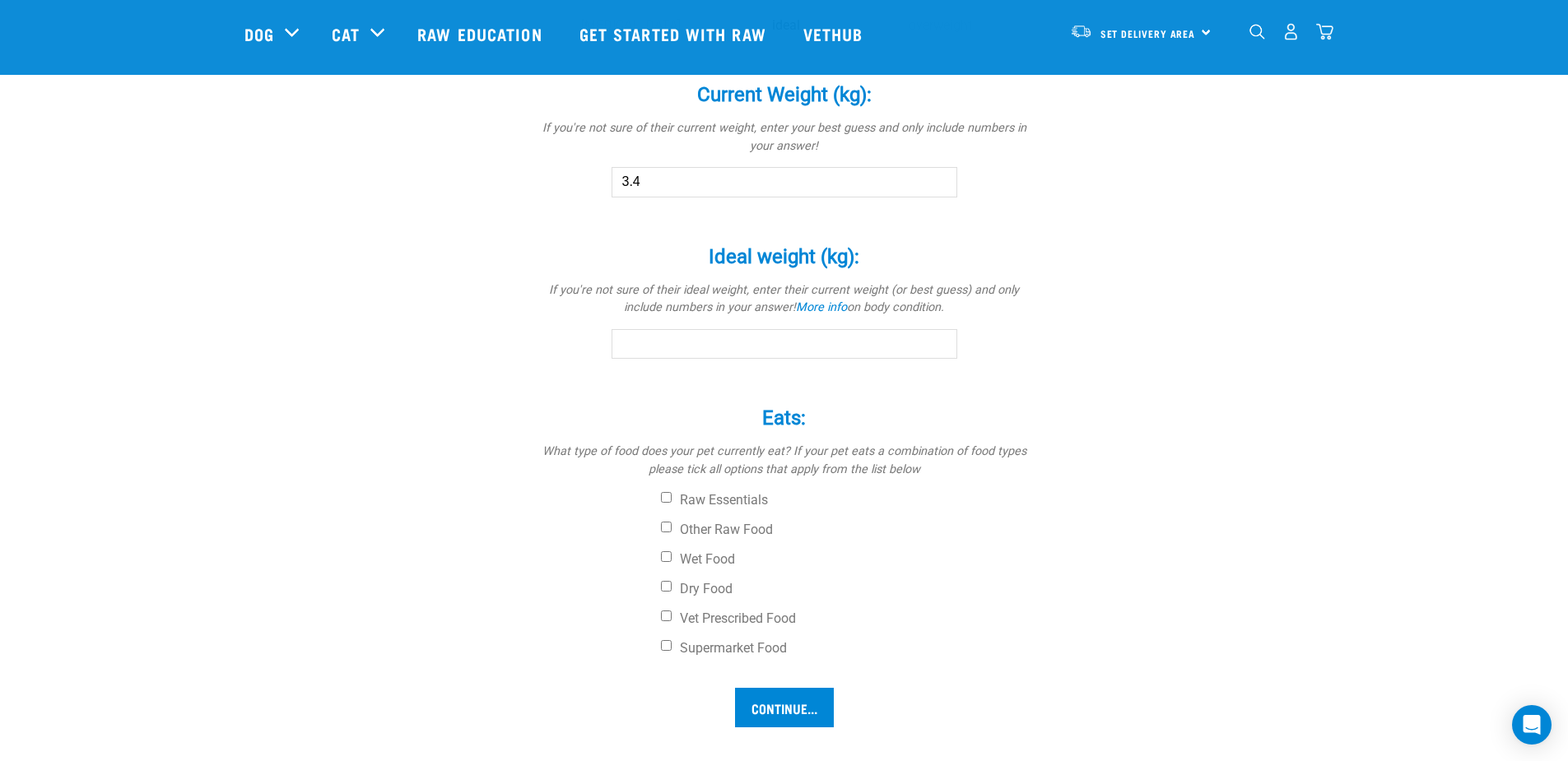
click at [734, 333] on input "Ideal weight (kg): *" at bounding box center [784, 343] width 345 height 29
type input "3.5"
click at [699, 591] on label "Dry Food" at bounding box center [846, 589] width 370 height 16
click at [672, 591] on input "Dry Food" at bounding box center [666, 586] width 10 height 10
checkbox input "true"
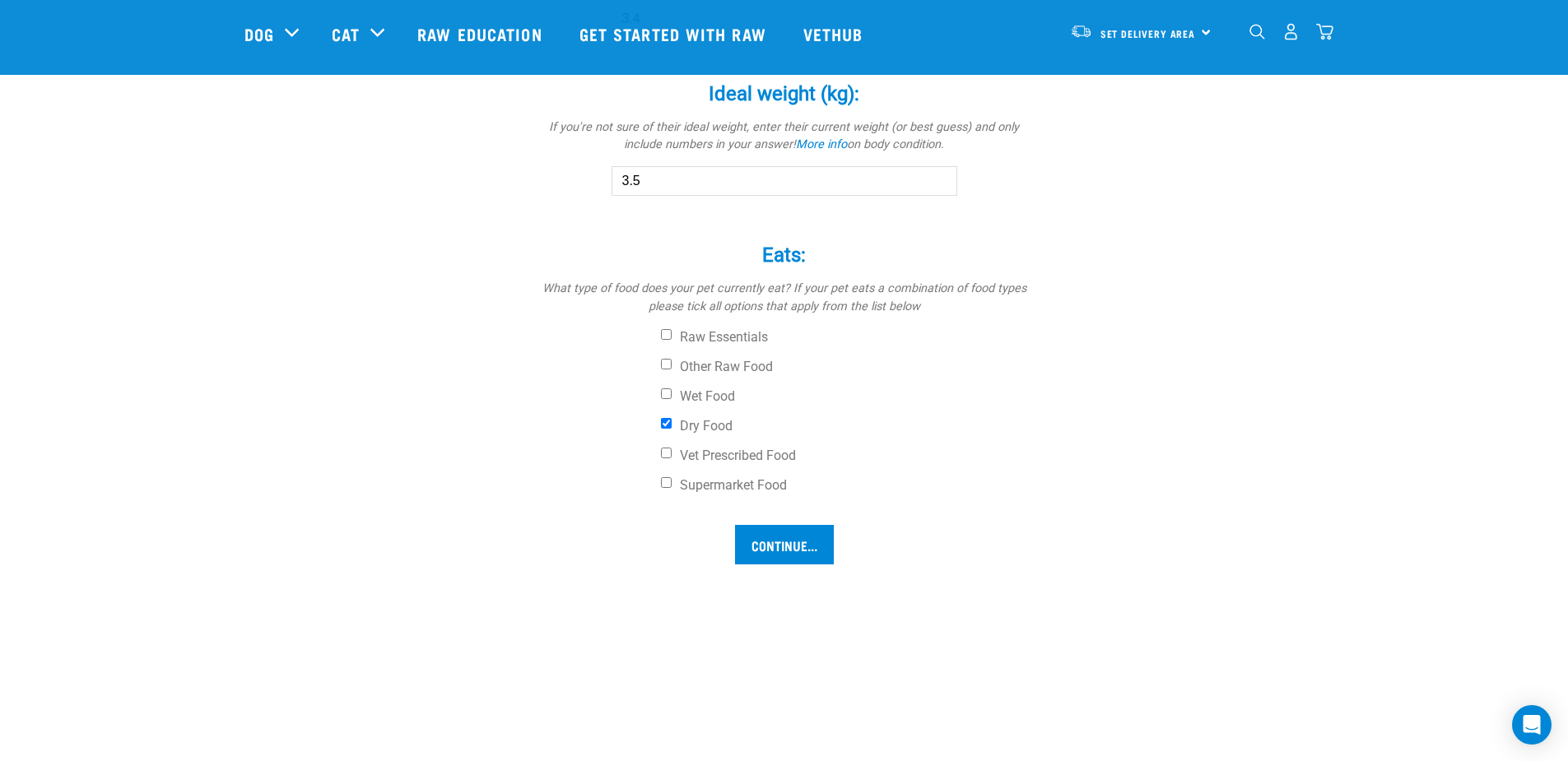
scroll to position [1070, 0]
click at [770, 488] on label "Supermarket Food" at bounding box center [846, 483] width 370 height 16
click at [672, 486] on input "Supermarket Food" at bounding box center [666, 480] width 10 height 10
checkbox input "true"
click at [791, 553] on input "Continue..." at bounding box center [785, 543] width 99 height 40
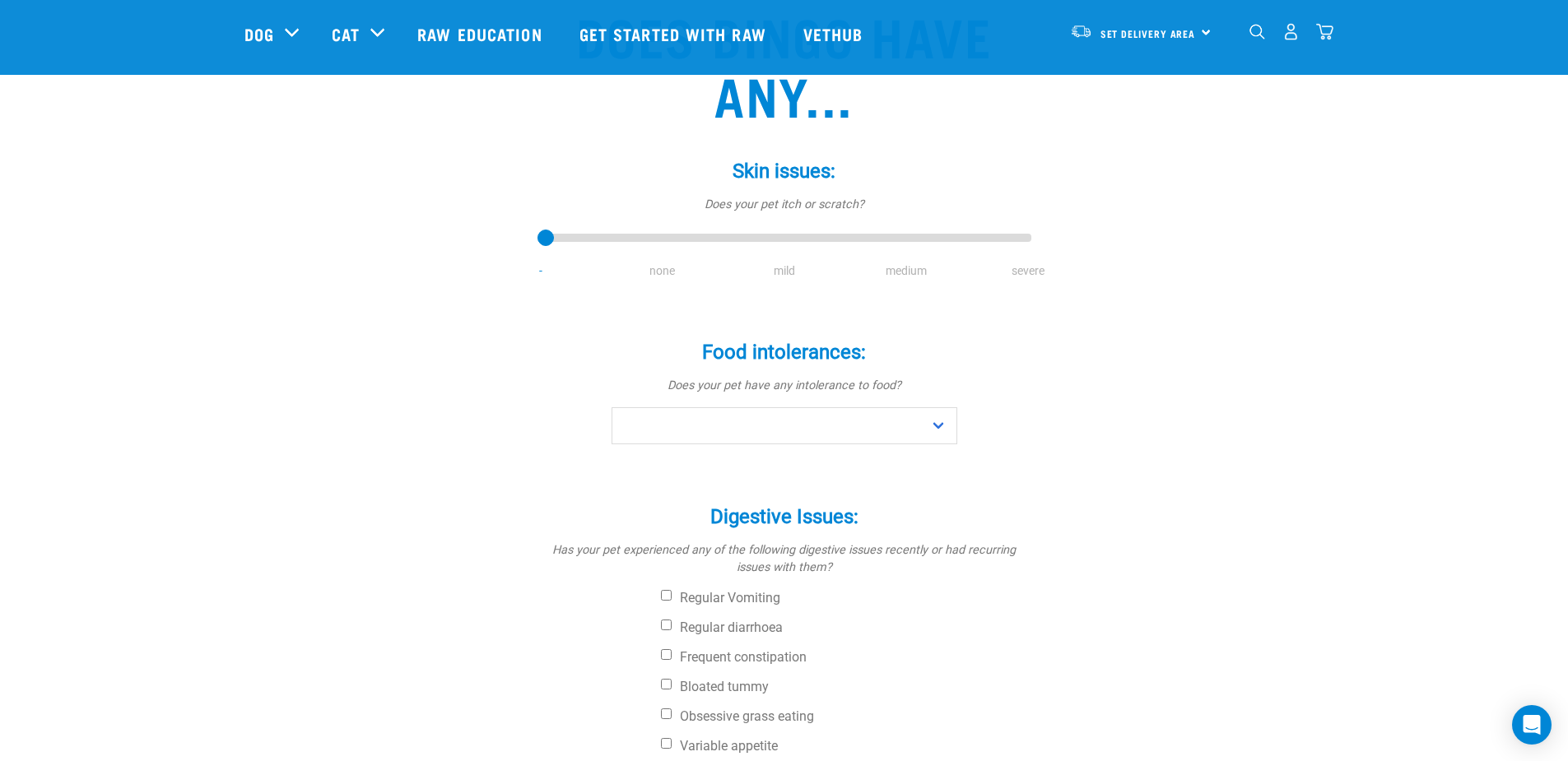
scroll to position [165, 0]
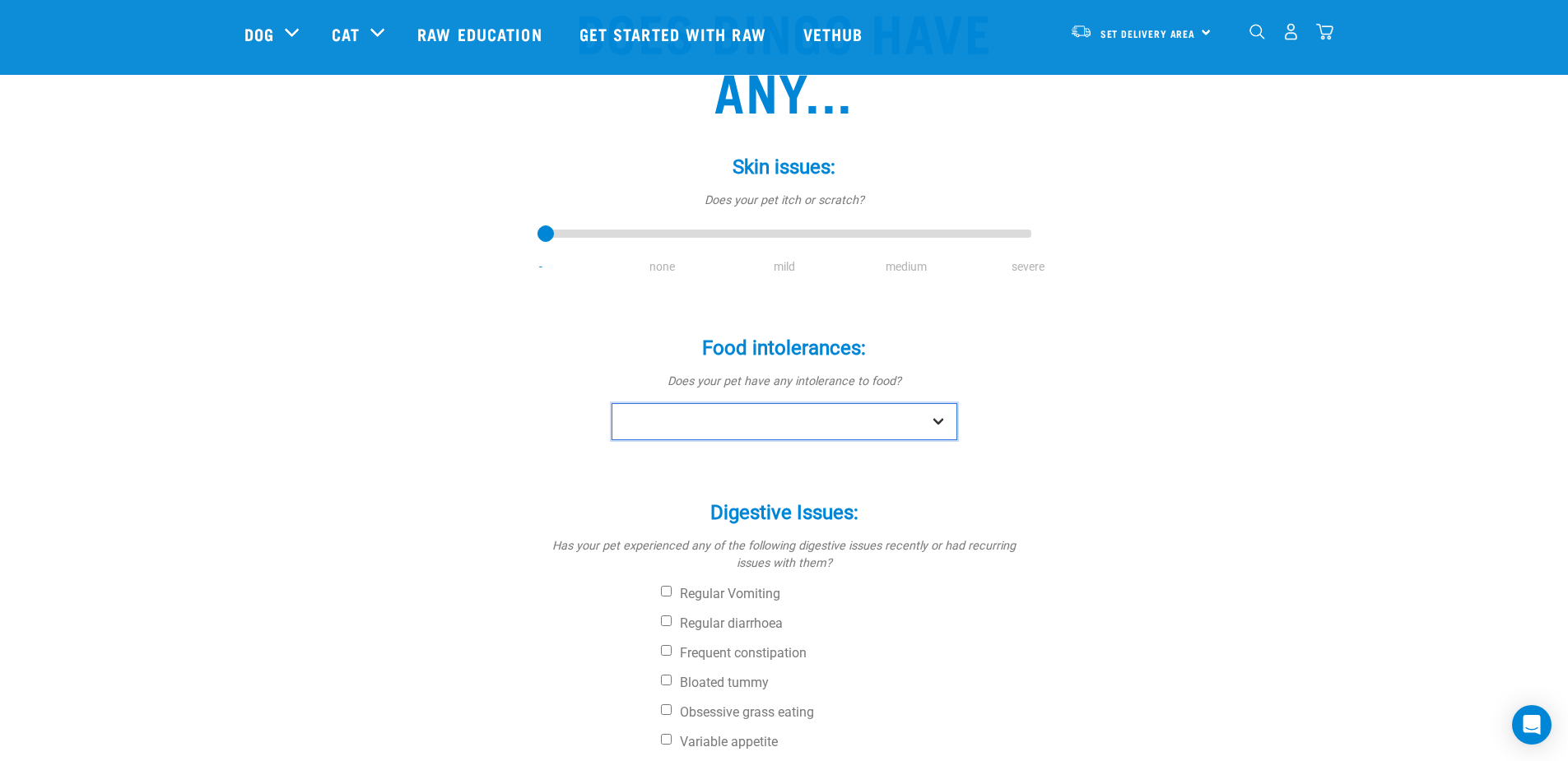
click at [933, 415] on select "No Yes" at bounding box center [784, 421] width 345 height 37
select select "no"
click at [612, 403] on select "No Yes" at bounding box center [784, 421] width 345 height 37
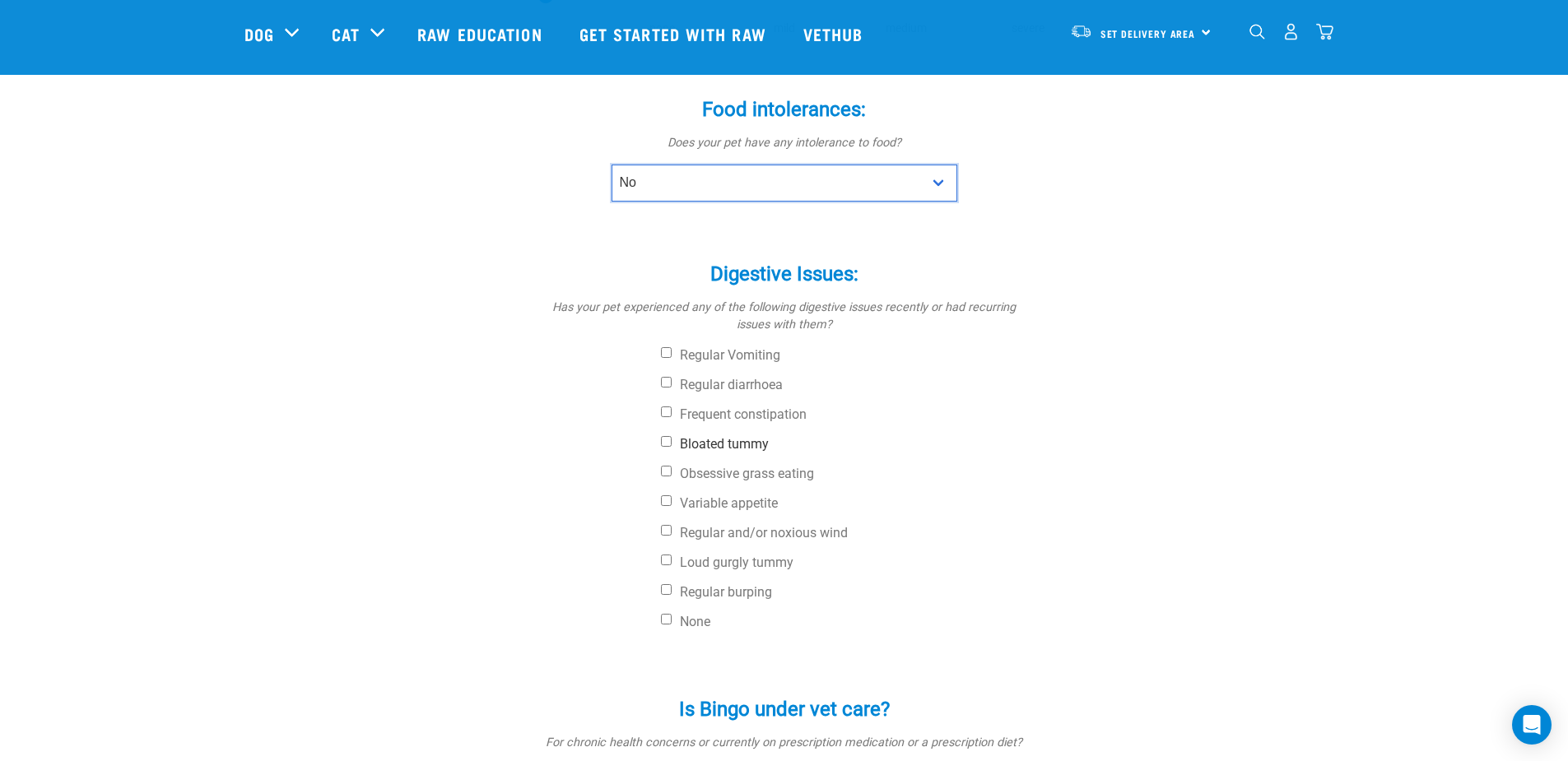
scroll to position [412, 0]
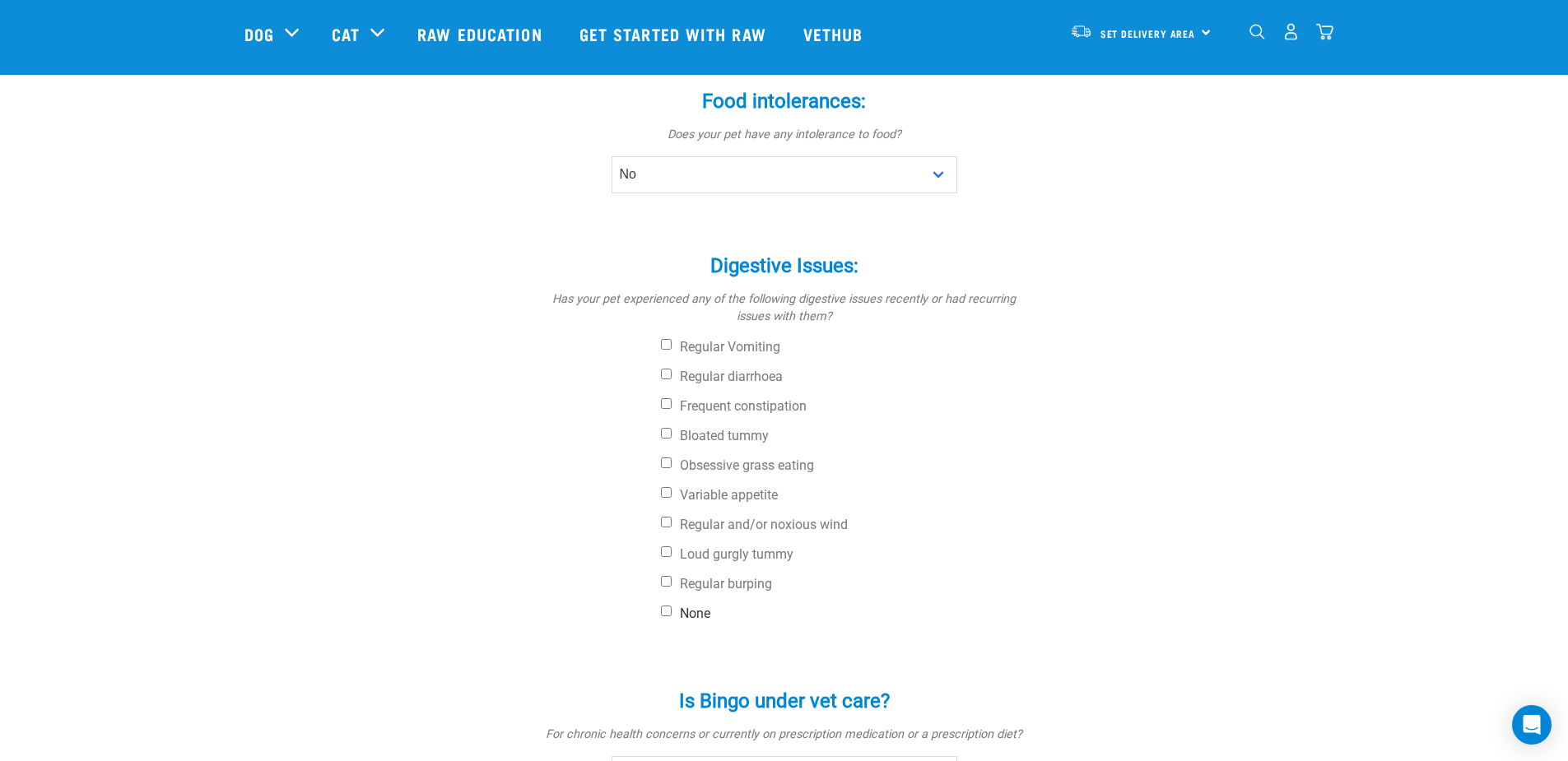
drag, startPoint x: 669, startPoint y: 615, endPoint x: 735, endPoint y: 611, distance: 66.1
click at [670, 615] on input "None" at bounding box center [666, 611] width 10 height 10
checkbox input "true"
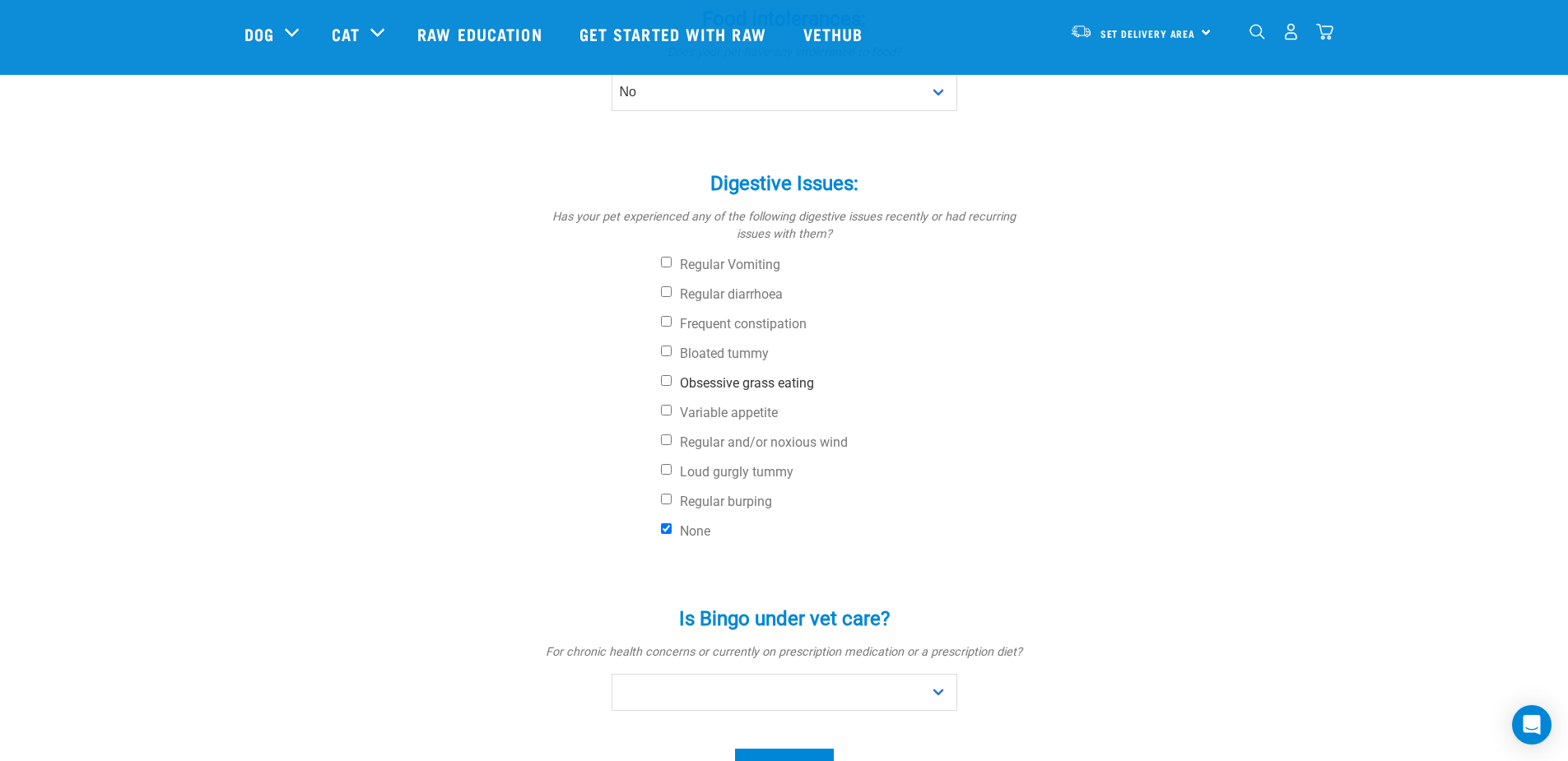
click at [801, 388] on label "Obsessive grass eating" at bounding box center [846, 383] width 370 height 16
click at [672, 386] on input "Obsessive grass eating" at bounding box center [666, 380] width 10 height 10
click at [672, 381] on label "Obsessive grass eating" at bounding box center [846, 383] width 370 height 16
click at [672, 381] on input "Obsessive grass eating" at bounding box center [666, 380] width 10 height 10
click at [667, 376] on input "Obsessive grass eating" at bounding box center [666, 380] width 10 height 10
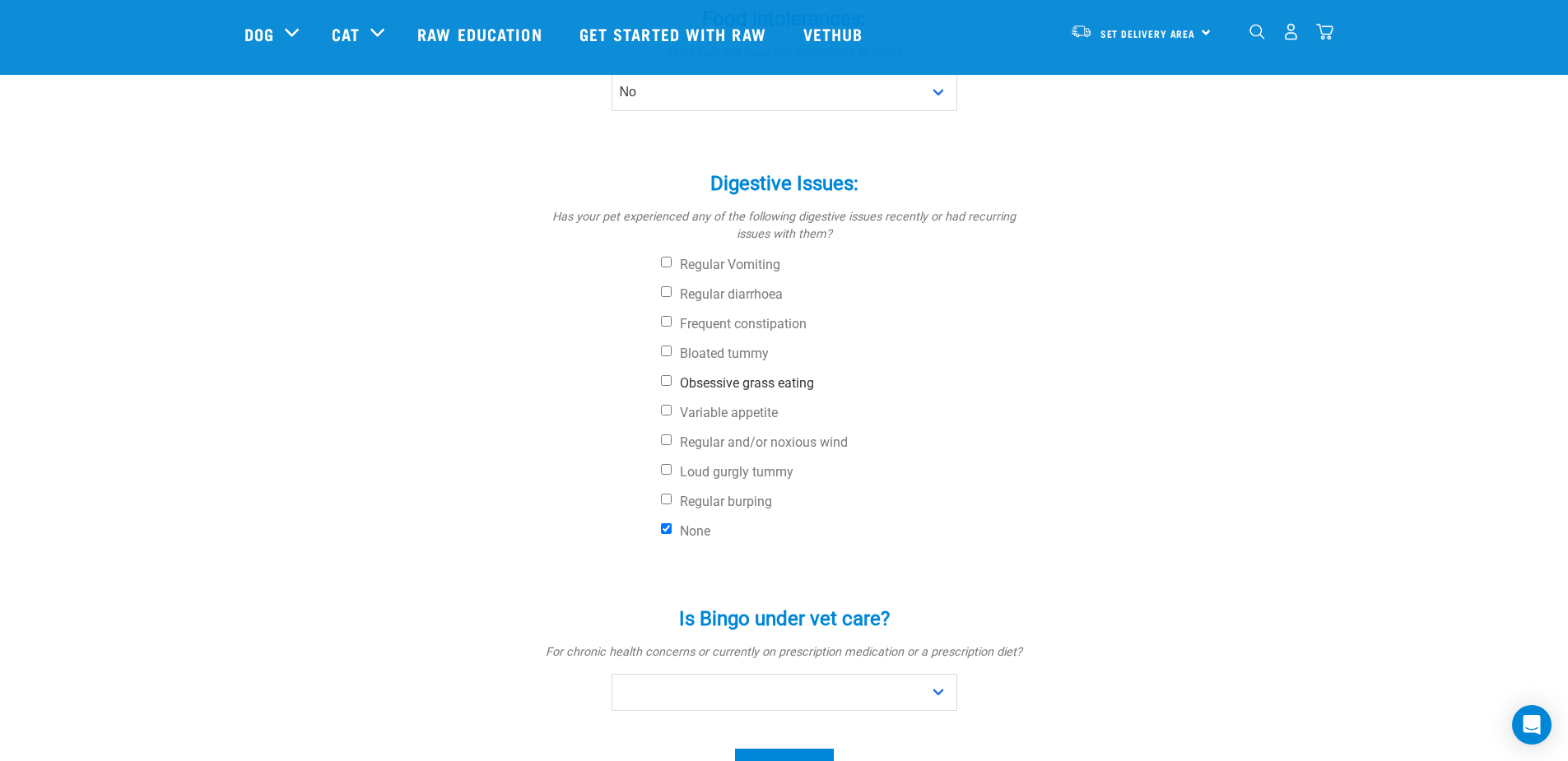
click at [662, 381] on input "Obsessive grass eating" at bounding box center [666, 380] width 10 height 10
click at [662, 380] on input "Obsessive grass eating" at bounding box center [666, 380] width 10 height 10
checkbox input "false"
click at [667, 526] on input "None" at bounding box center [666, 528] width 10 height 10
checkbox input "false"
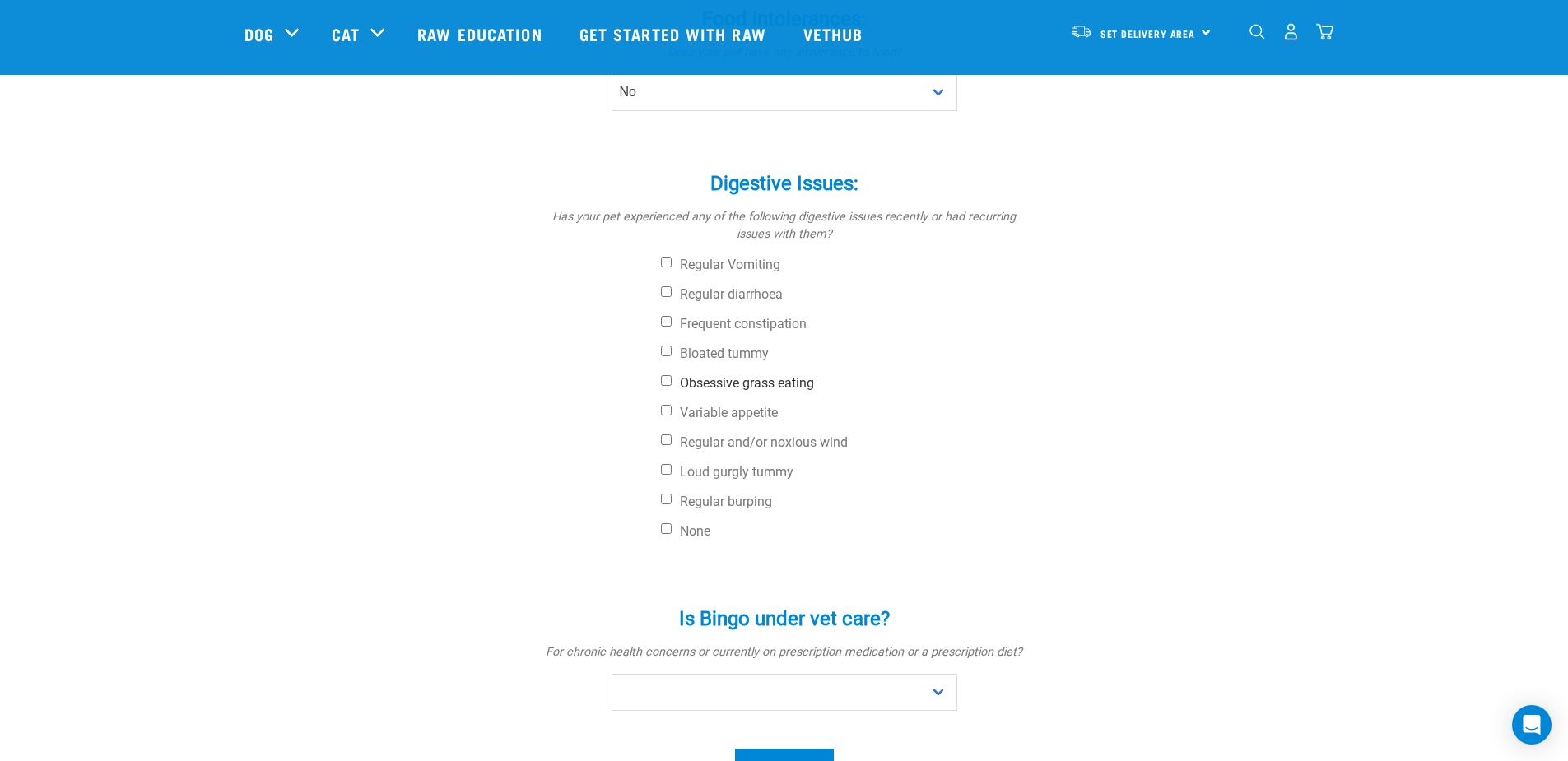
click at [662, 380] on input "Obsessive grass eating" at bounding box center [666, 380] width 10 height 10
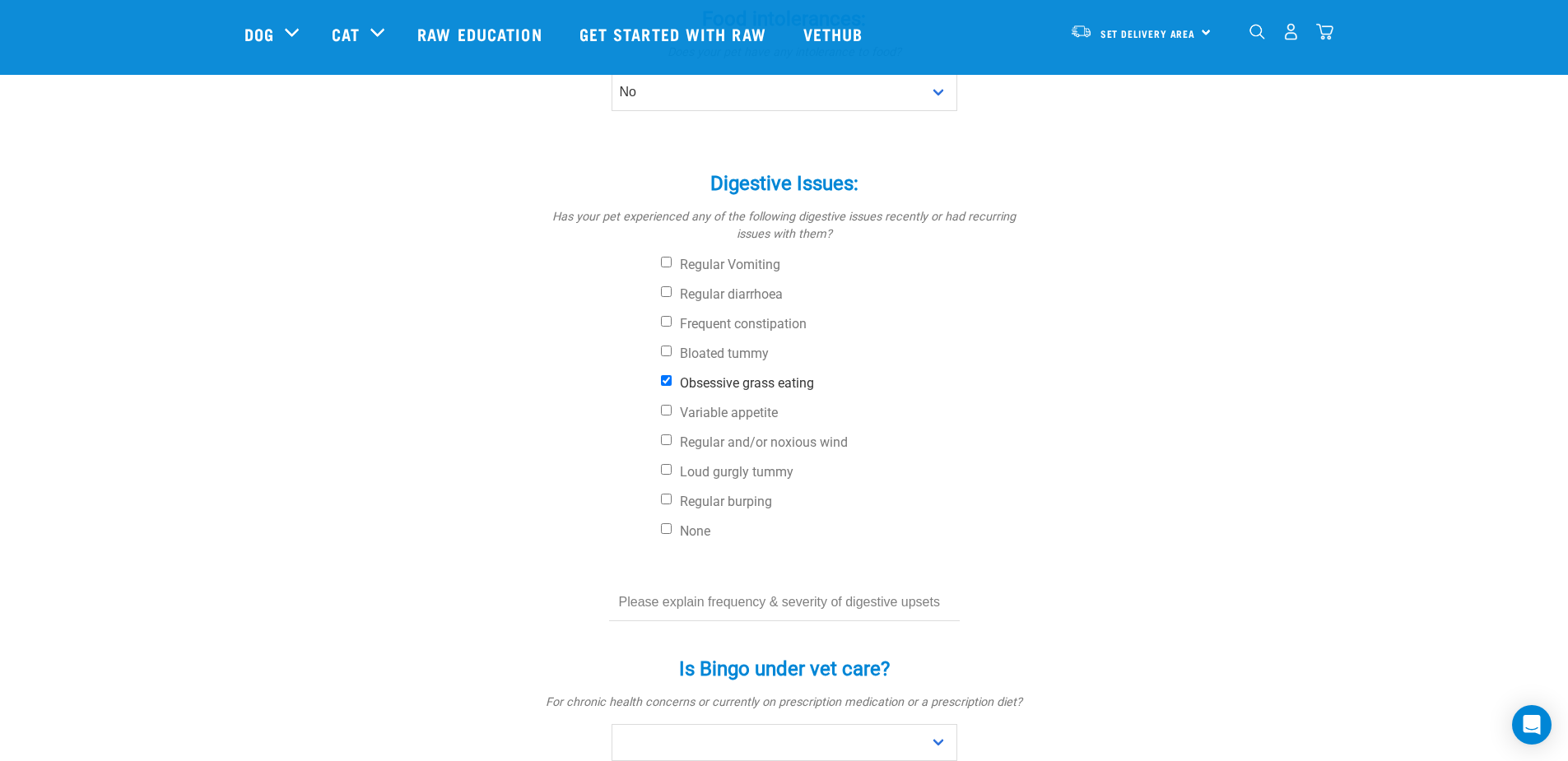
click at [662, 381] on input "Obsessive grass eating" at bounding box center [666, 380] width 10 height 10
checkbox input "false"
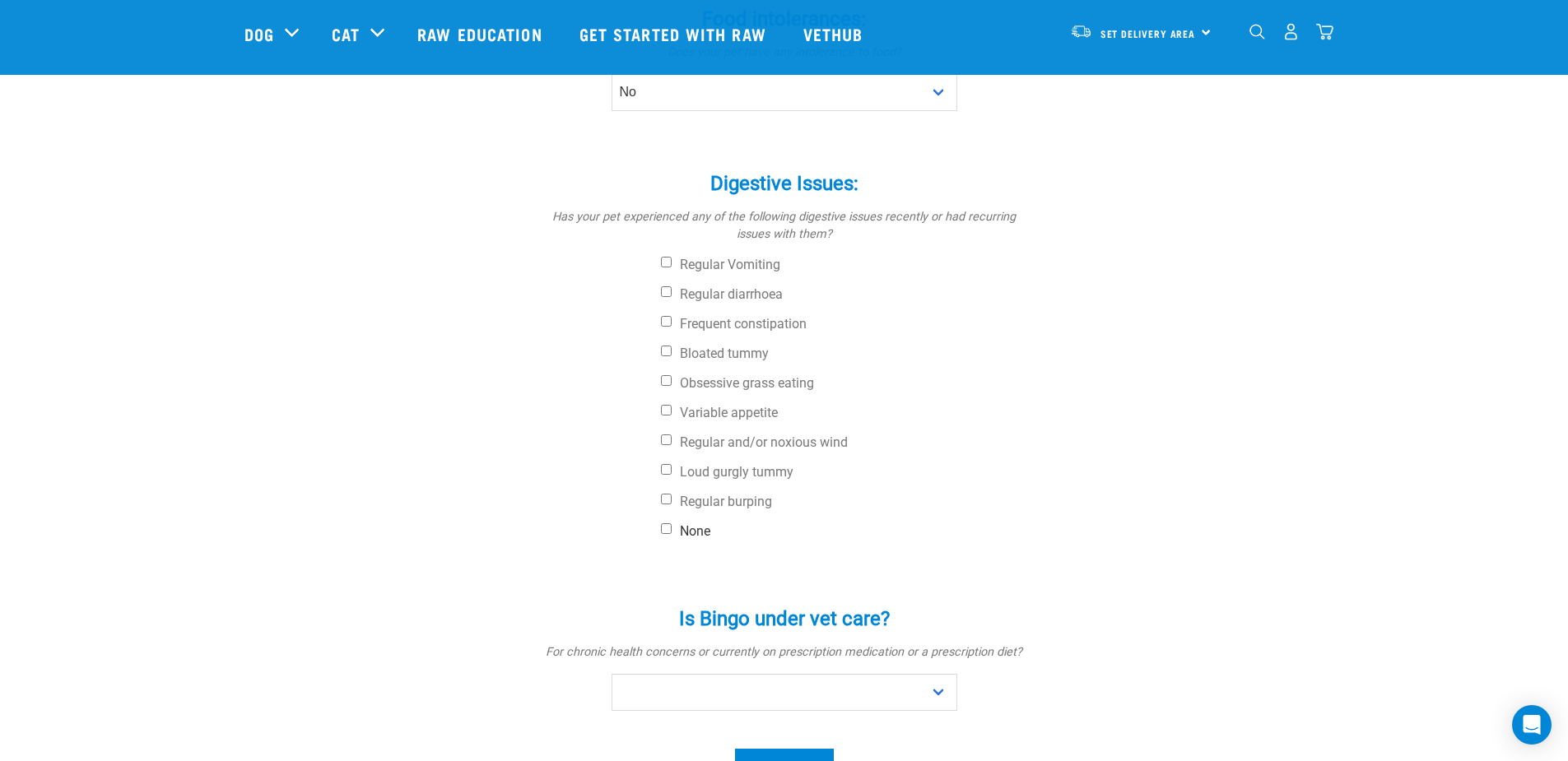
click at [663, 529] on input "None" at bounding box center [666, 528] width 10 height 10
checkbox input "true"
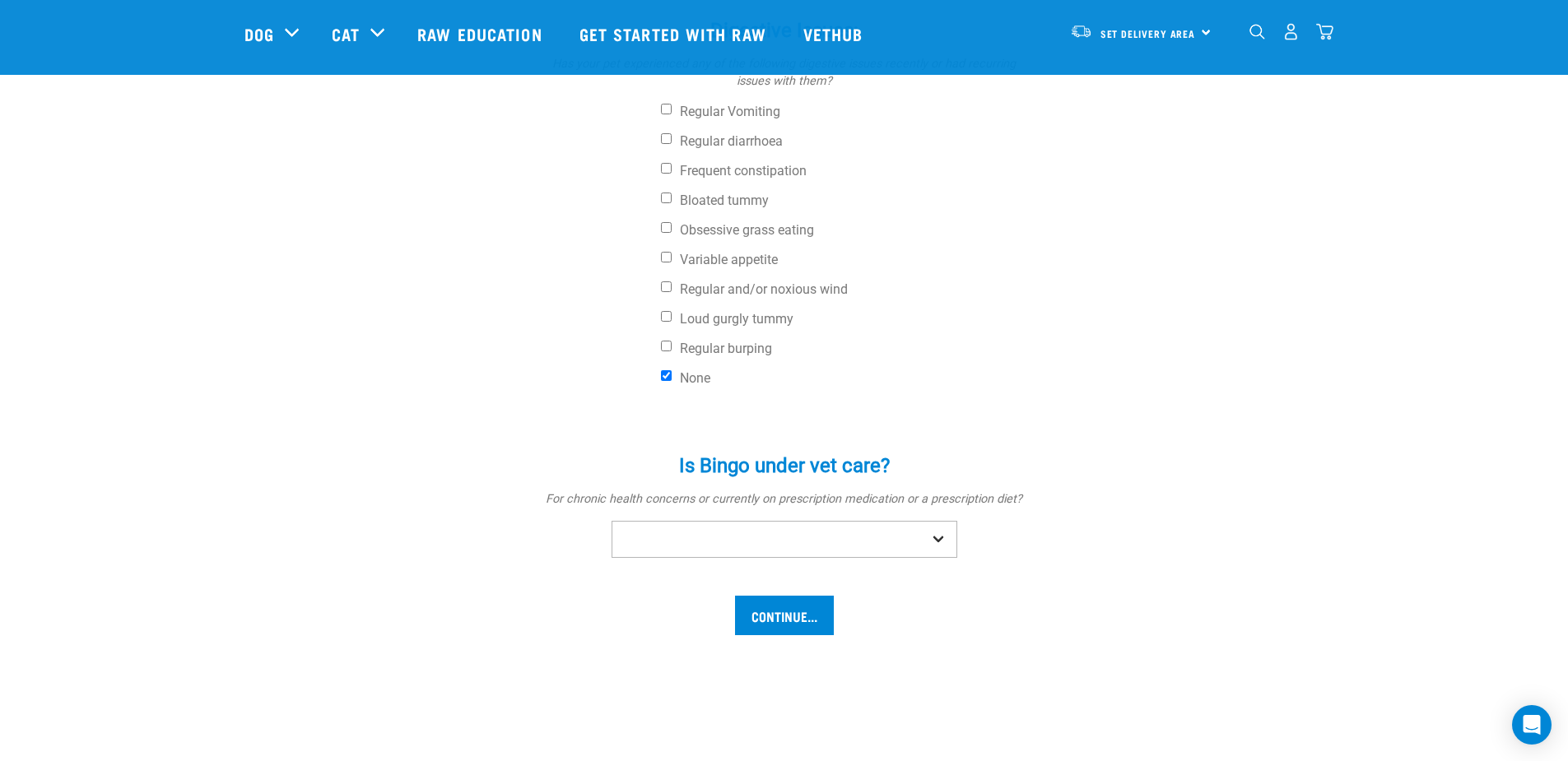
scroll to position [658, 0]
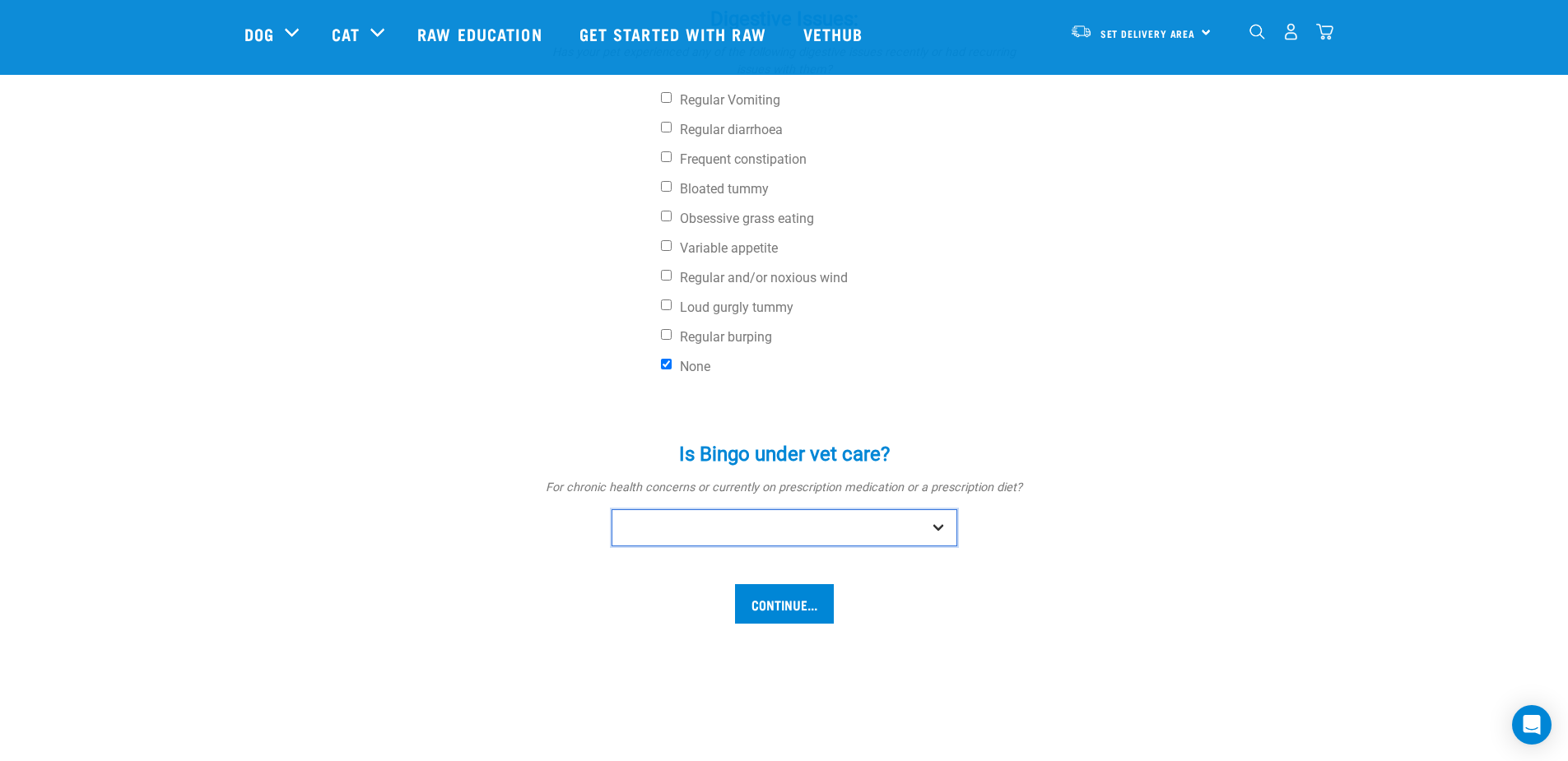
click at [931, 525] on select "No Yes" at bounding box center [784, 528] width 345 height 37
select select "no"
click at [612, 510] on select "No Yes" at bounding box center [784, 528] width 345 height 37
click at [794, 609] on input "Continue..." at bounding box center [785, 604] width 99 height 40
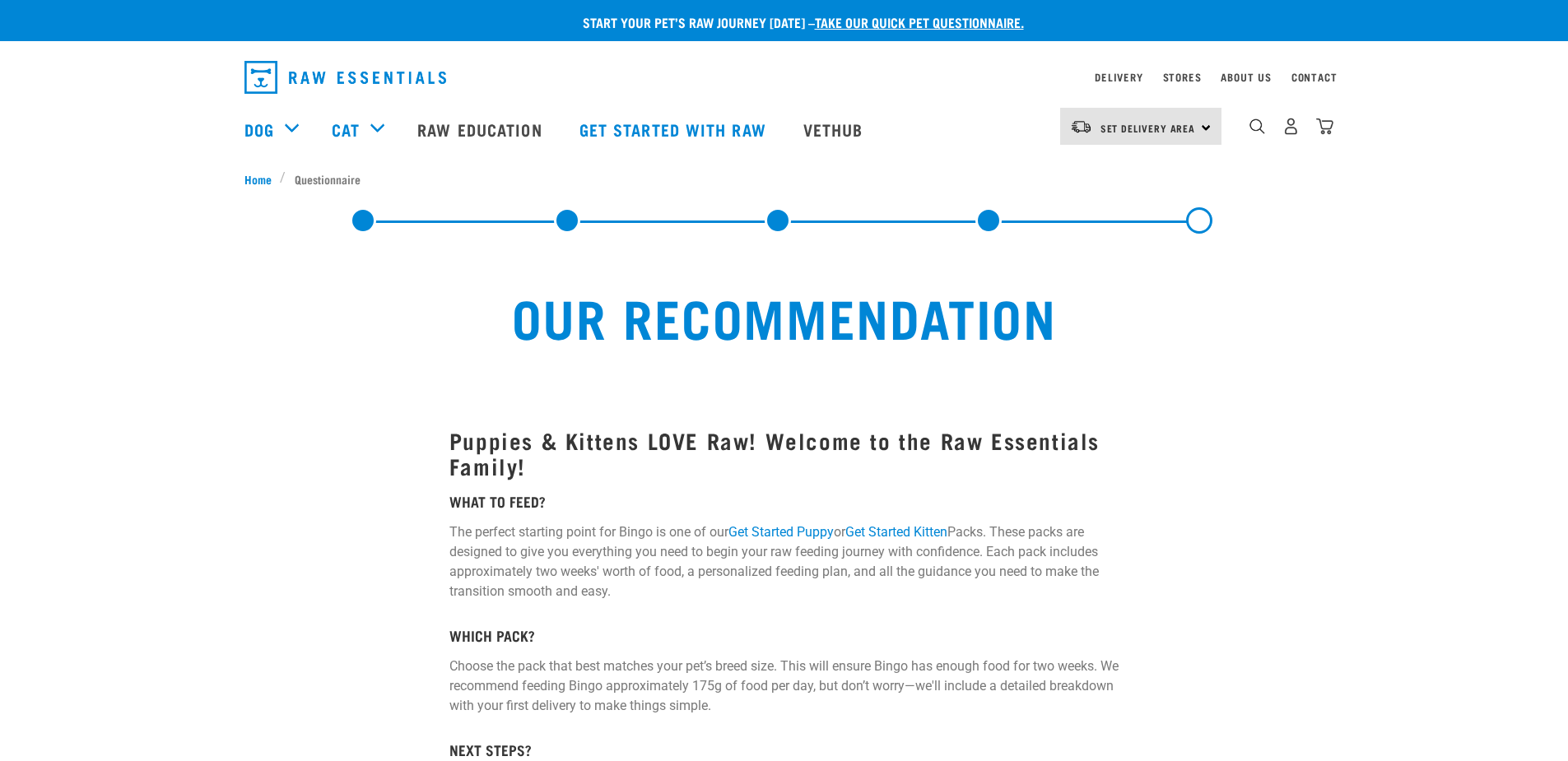
select select "19645"
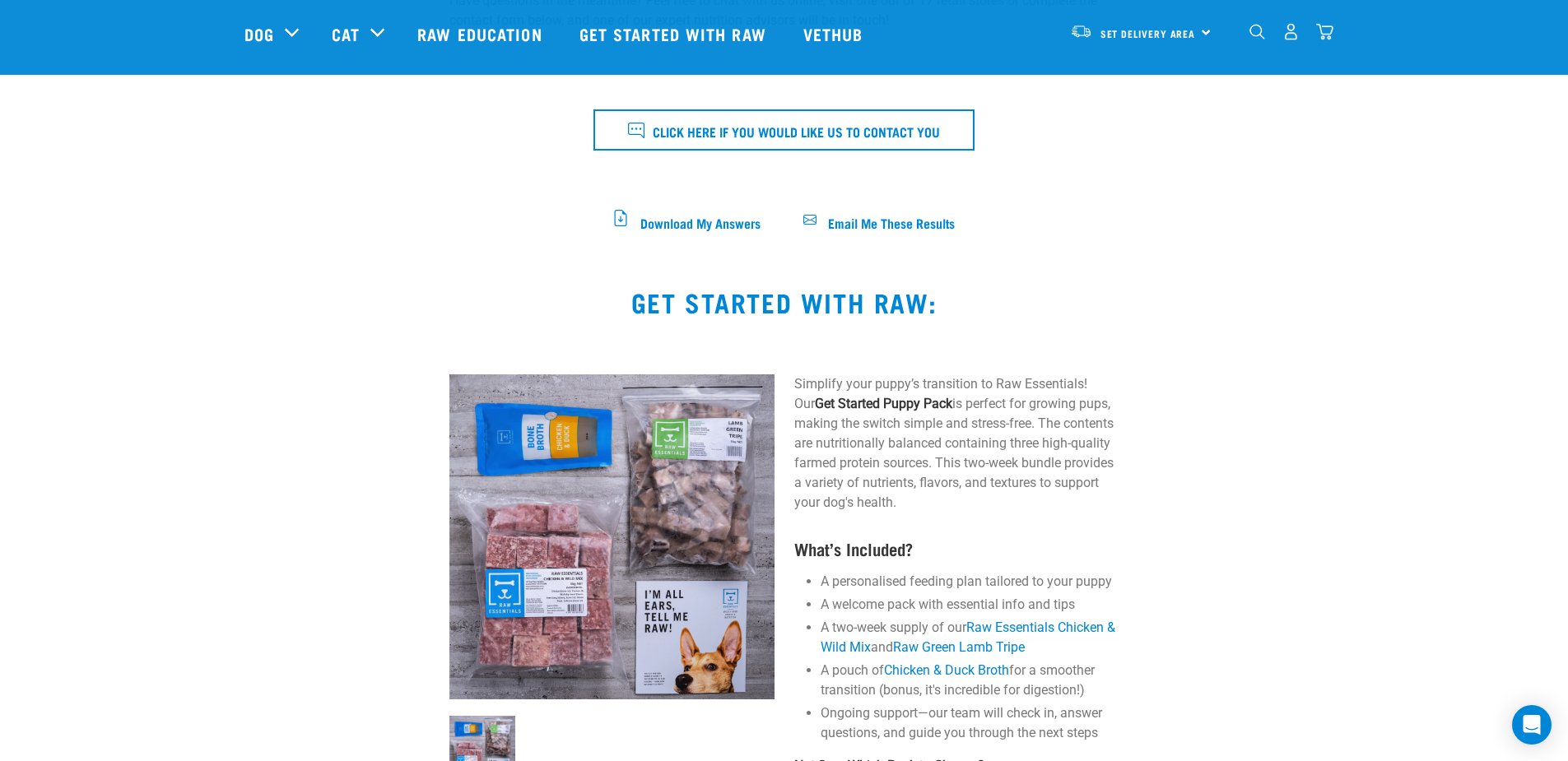
scroll to position [741, 0]
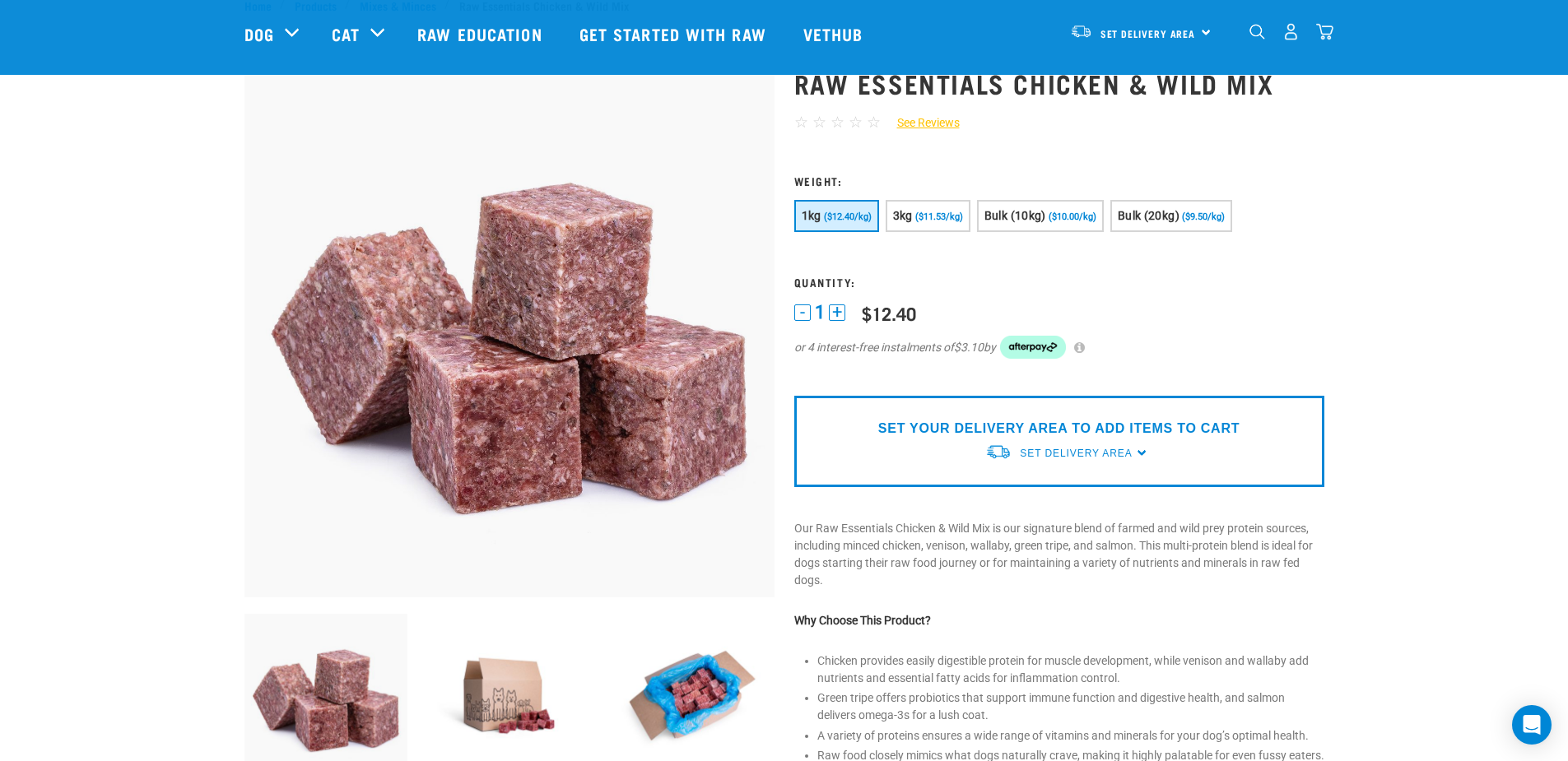
scroll to position [83, 0]
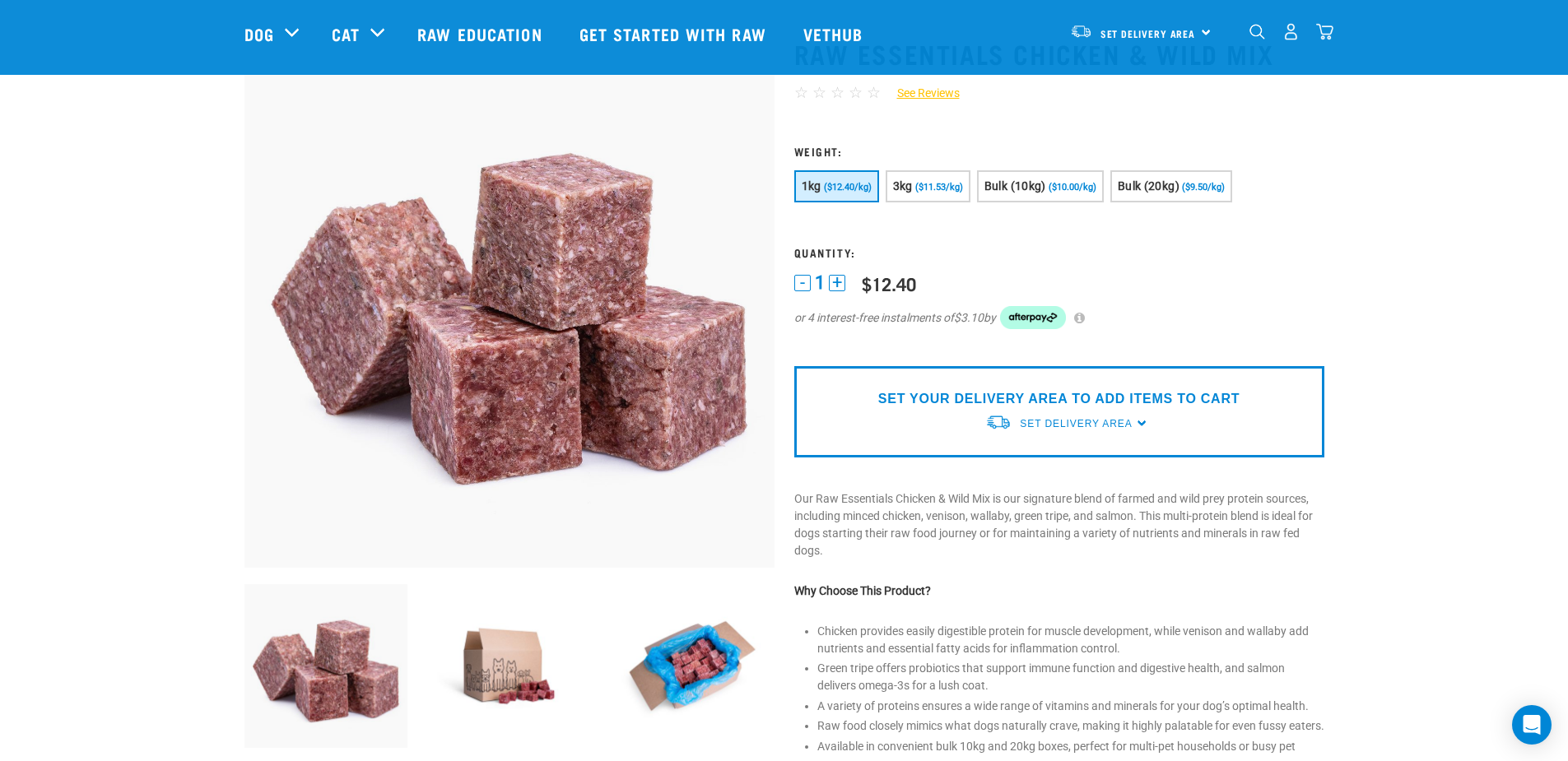
click at [483, 668] on img at bounding box center [509, 666] width 164 height 164
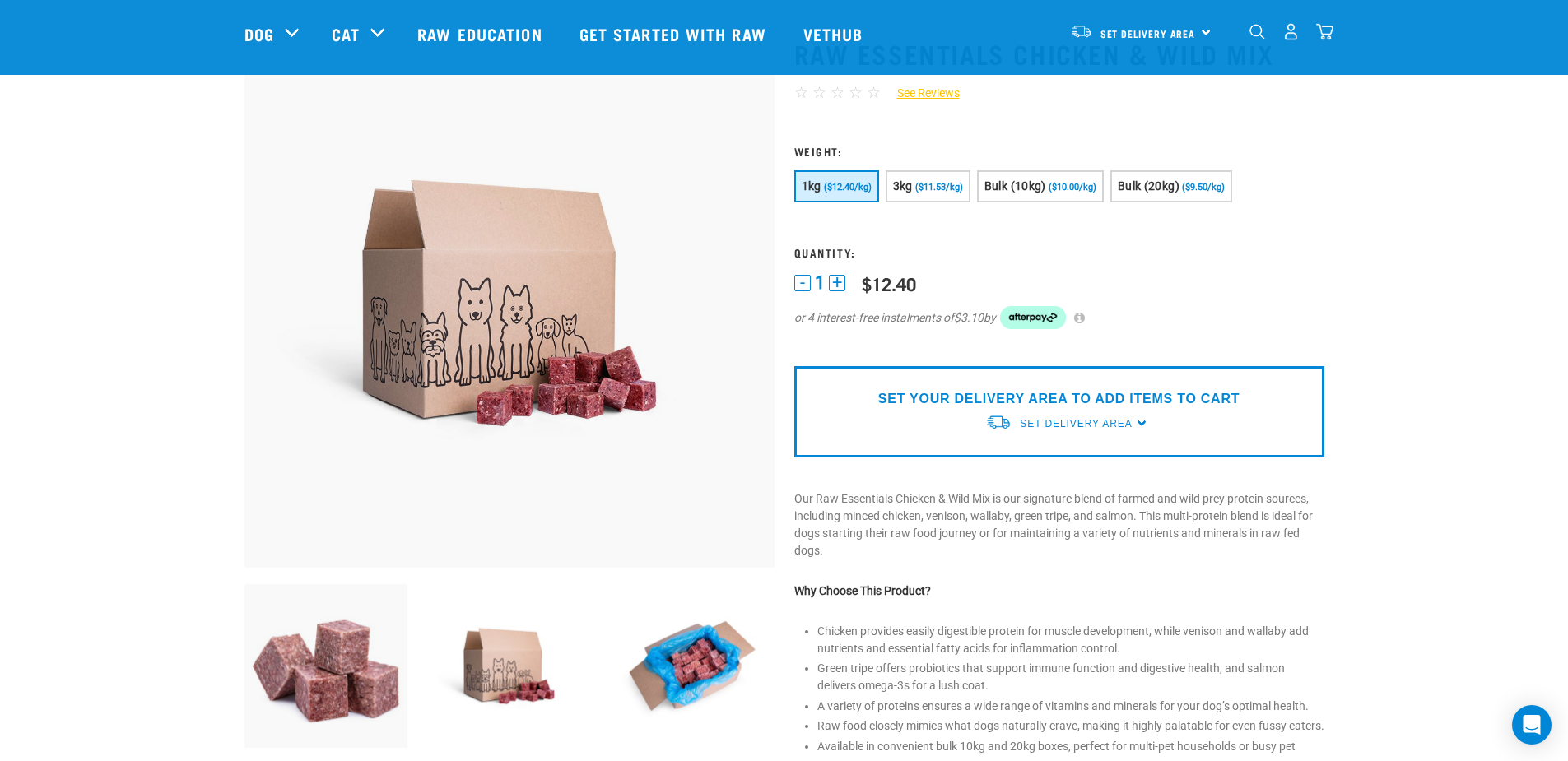
click at [674, 671] on img at bounding box center [693, 666] width 164 height 164
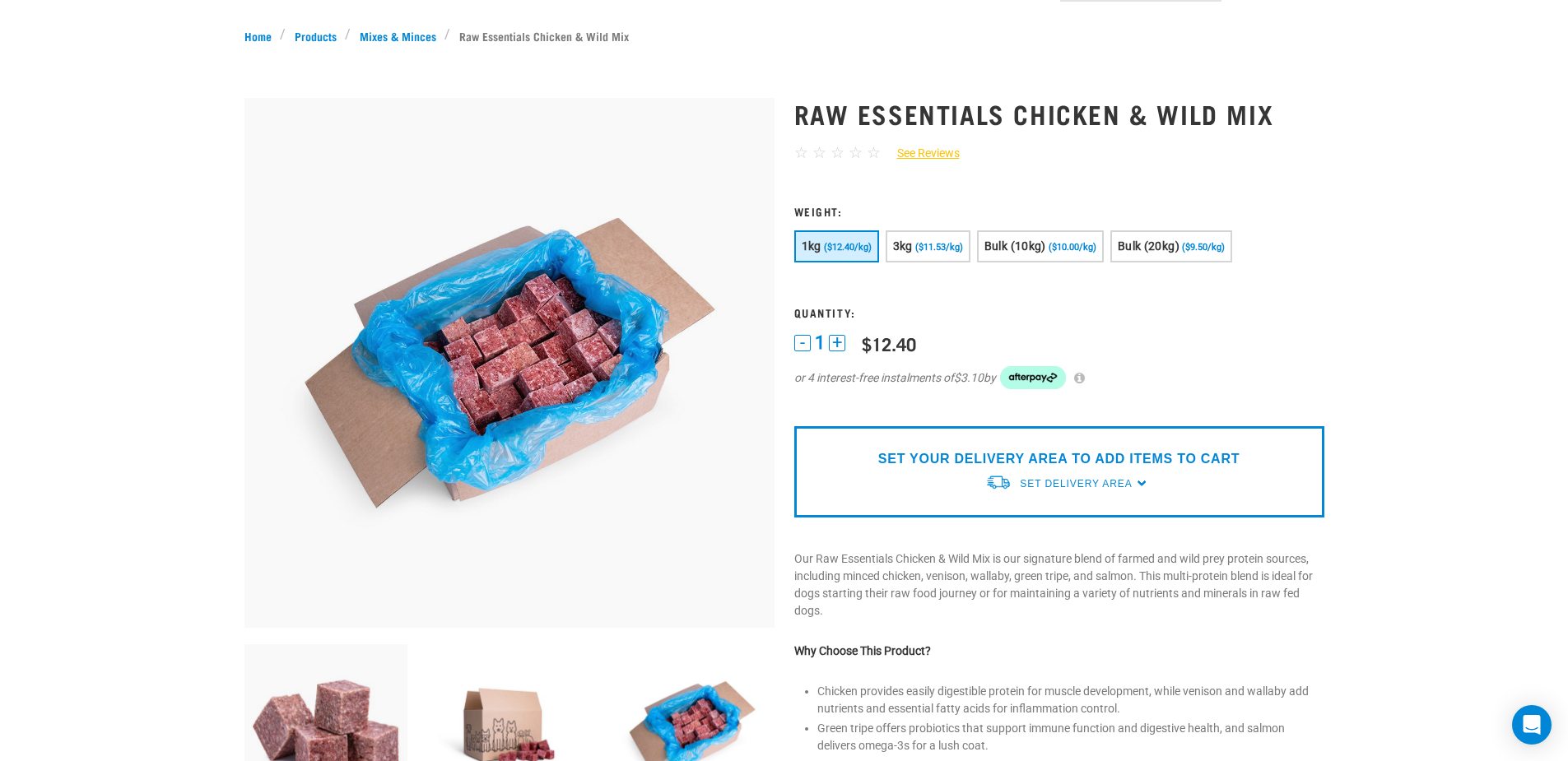
scroll to position [0, 0]
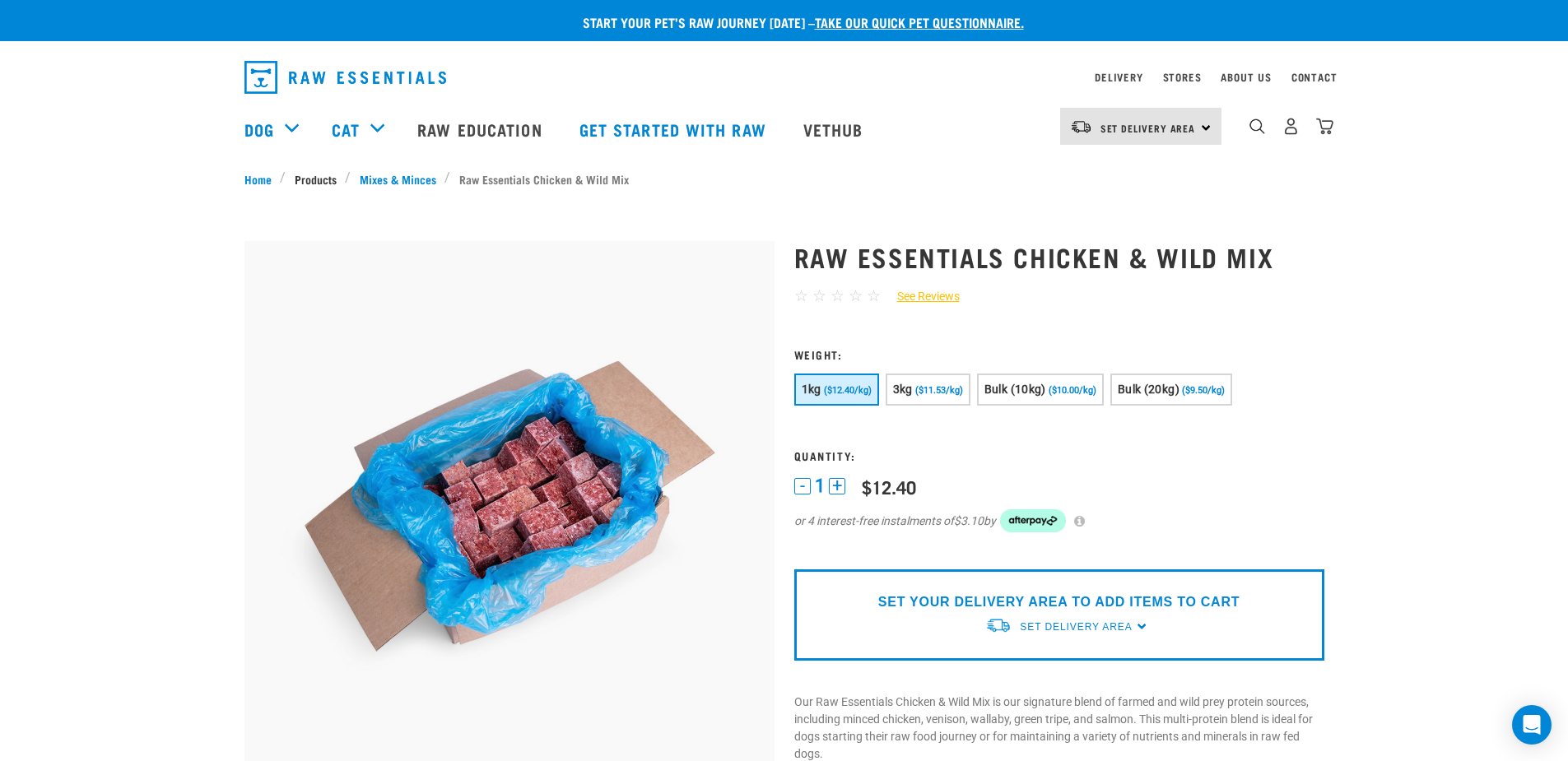
click at [318, 182] on link "Products" at bounding box center [315, 179] width 59 height 17
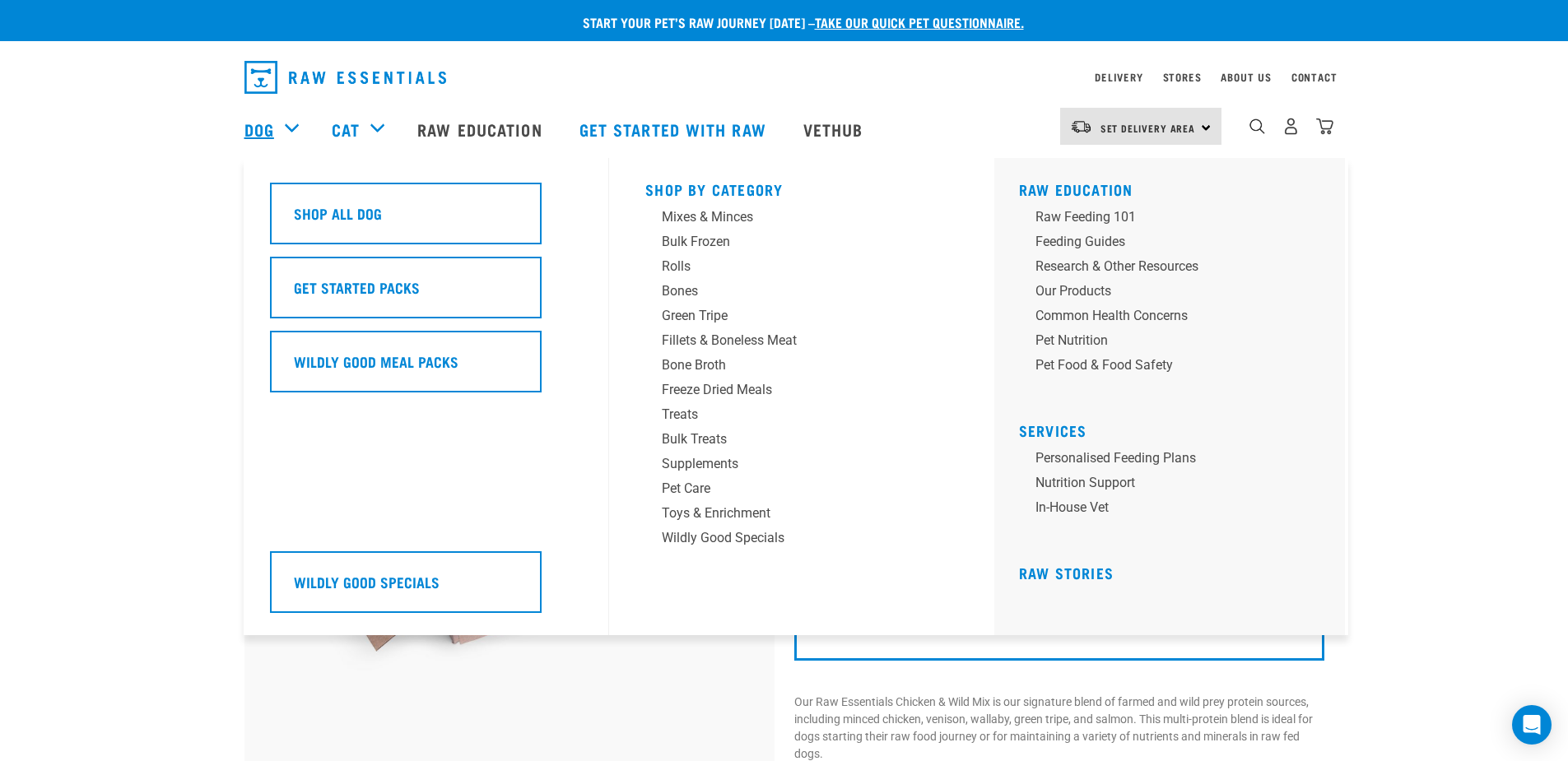
click at [257, 133] on link "Dog" at bounding box center [259, 129] width 29 height 25
click at [290, 129] on div "Dog" at bounding box center [280, 128] width 70 height 66
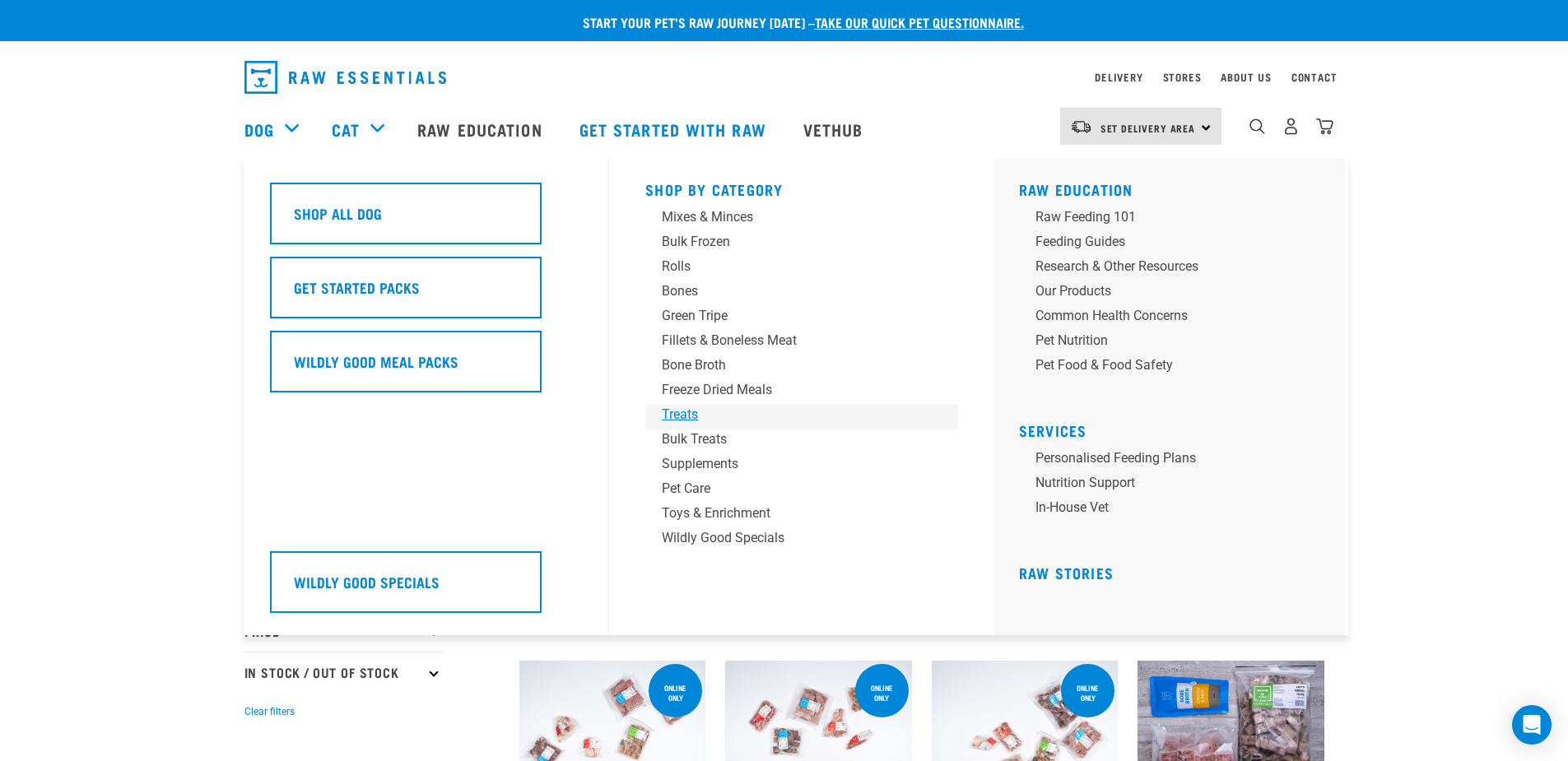
click at [696, 420] on div "Treats" at bounding box center [791, 415] width 257 height 20
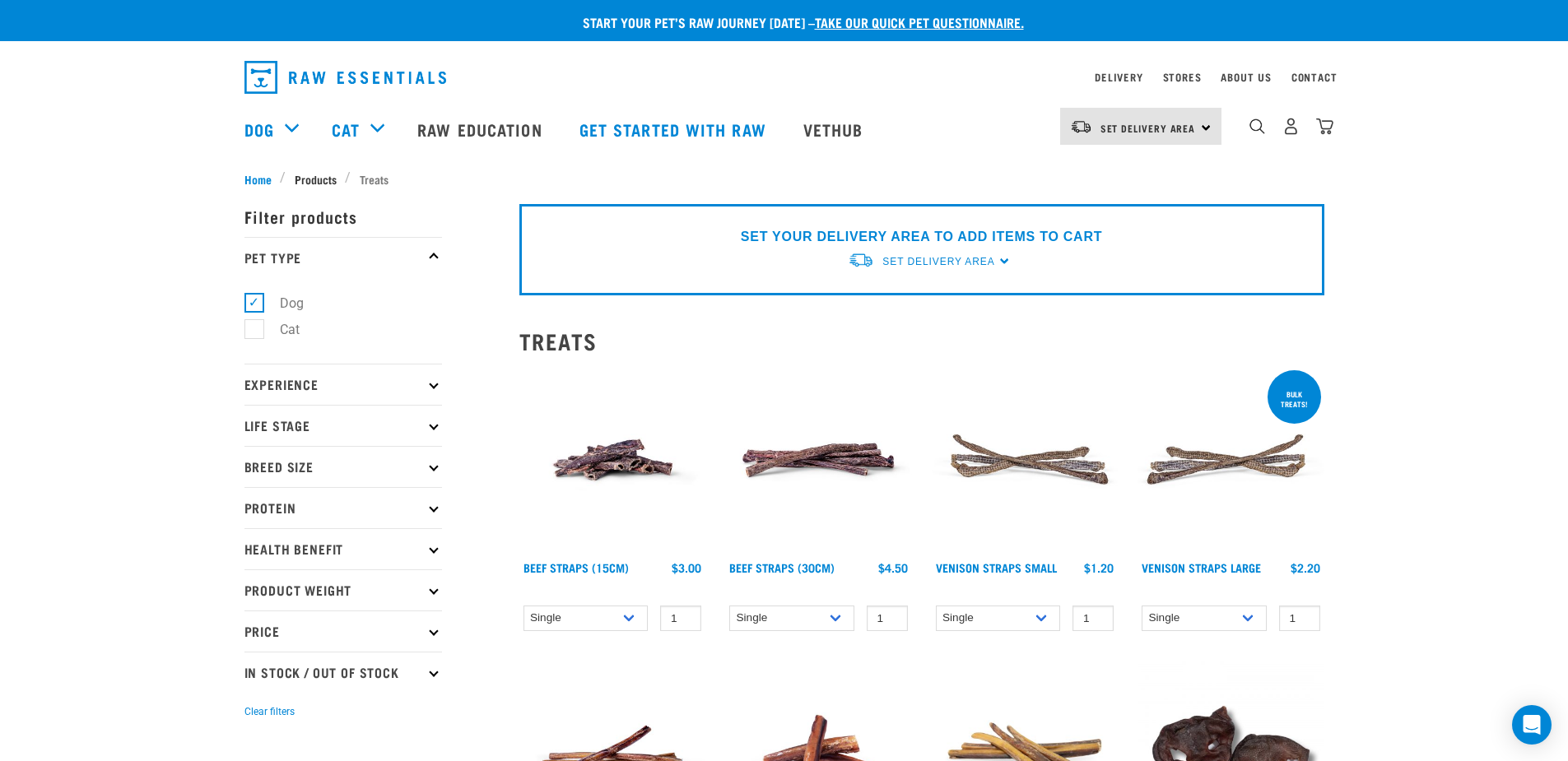
click at [322, 175] on span "Products" at bounding box center [316, 179] width 42 height 17
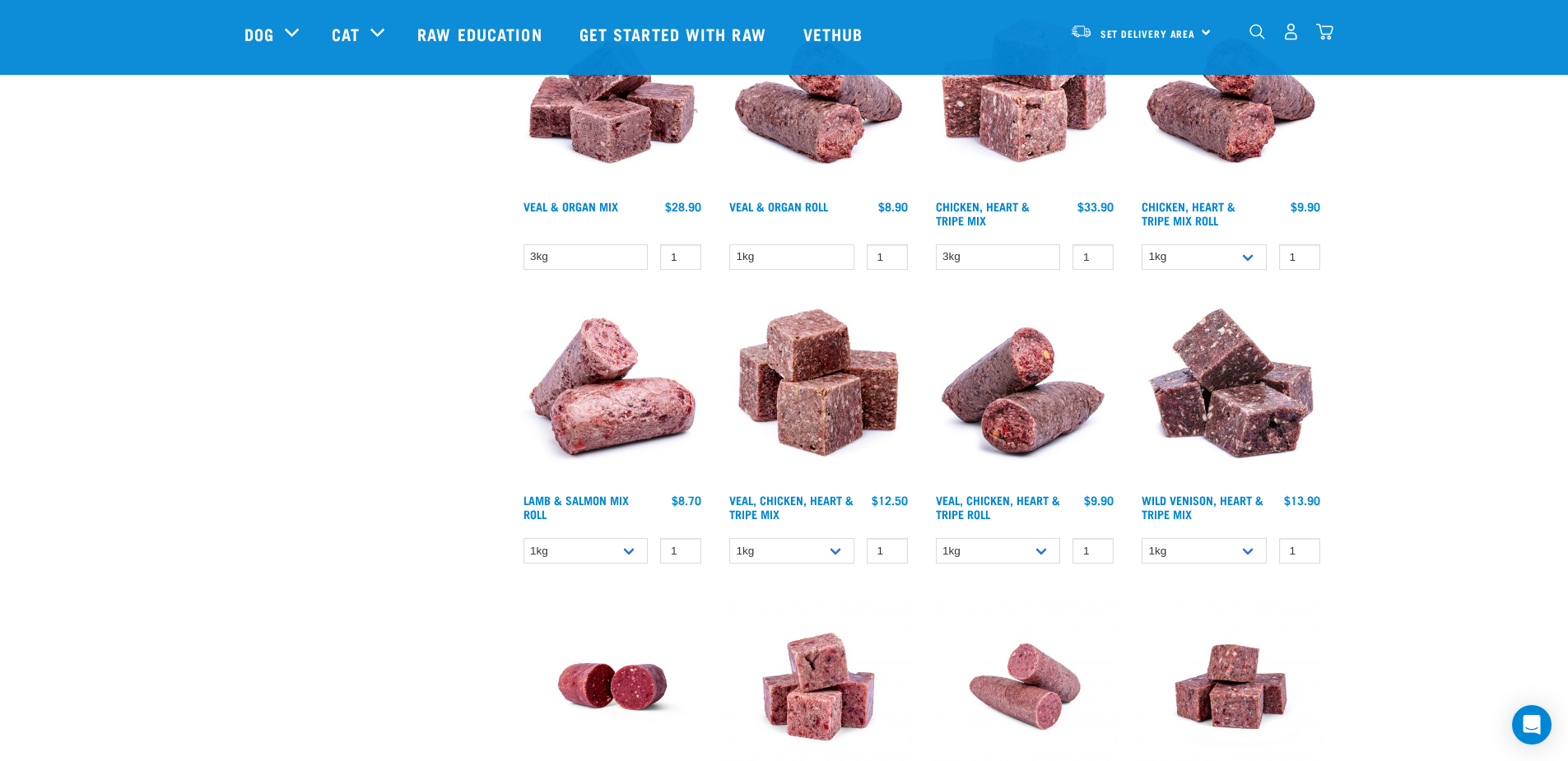
scroll to position [1646, 0]
